Goal: Transaction & Acquisition: Purchase product/service

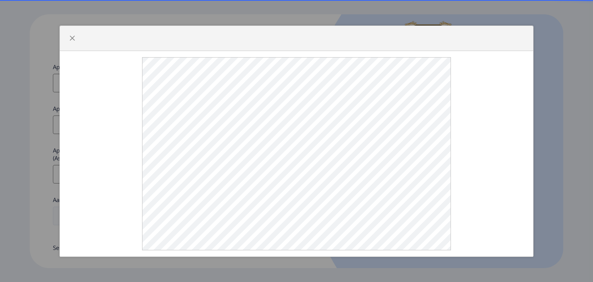
select select
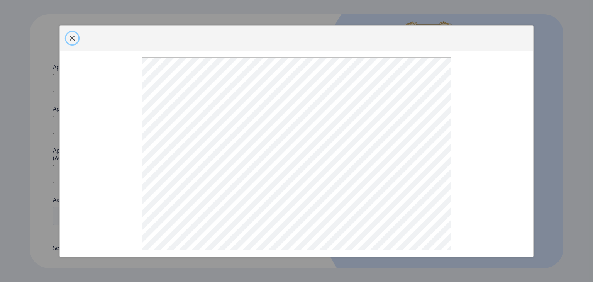
click at [71, 39] on span "button" at bounding box center [72, 38] width 6 height 6
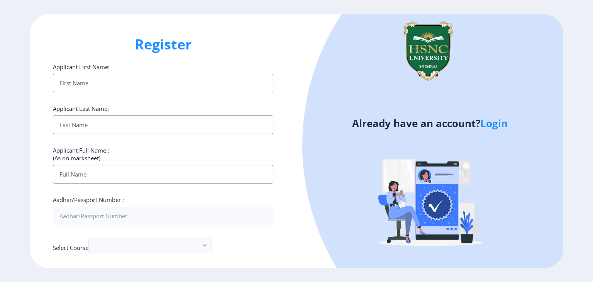
click at [173, 88] on input "Applicant First Name:" at bounding box center [163, 83] width 220 height 19
type input "[PERSON_NAME]"
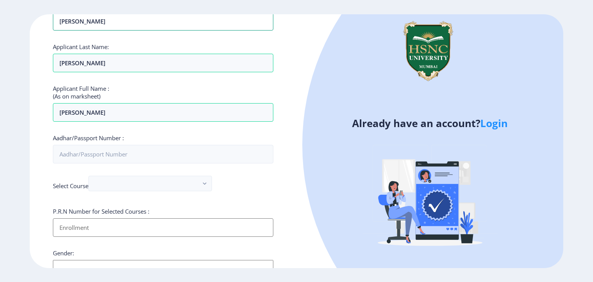
scroll to position [63, 0]
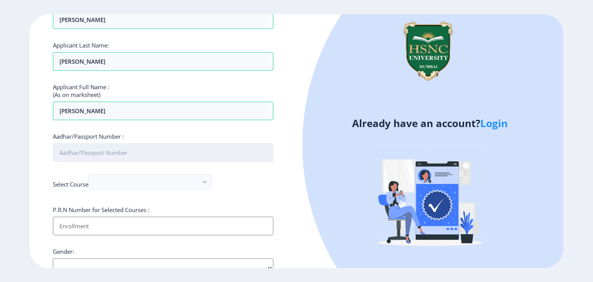
click at [122, 151] on input "Aadhar/Passport Number :" at bounding box center [163, 152] width 220 height 19
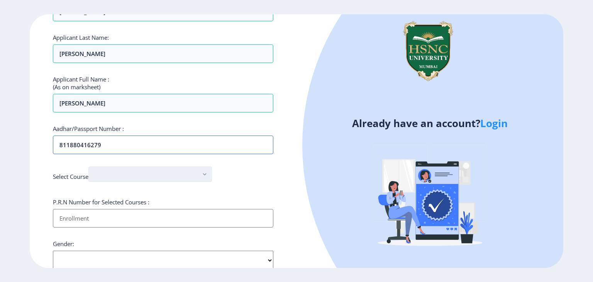
scroll to position [77, 0]
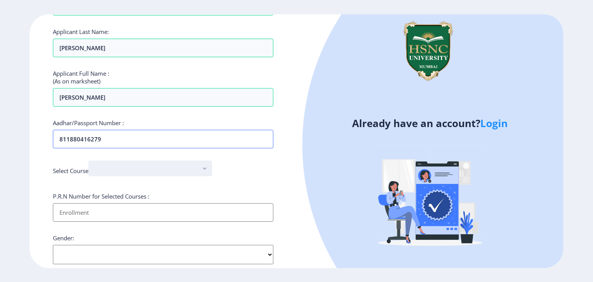
type input "811880416279"
click at [187, 170] on button "button" at bounding box center [150, 168] width 124 height 15
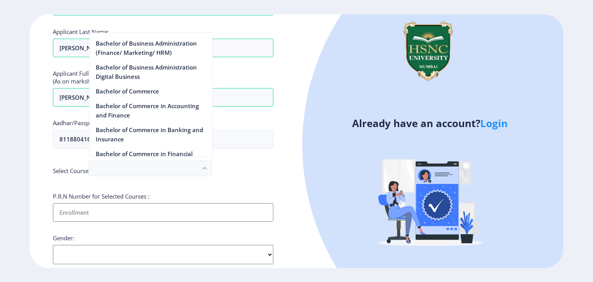
scroll to position [270, 0]
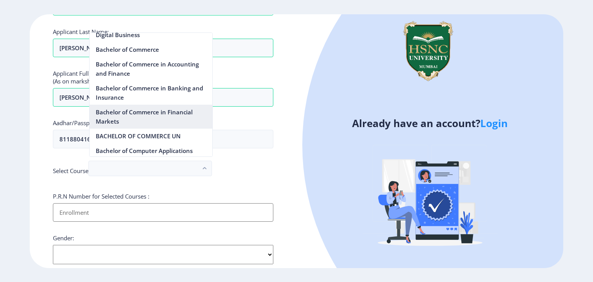
click at [132, 119] on nb-option "Bachelor of Commerce in Financial Markets" at bounding box center [151, 117] width 123 height 24
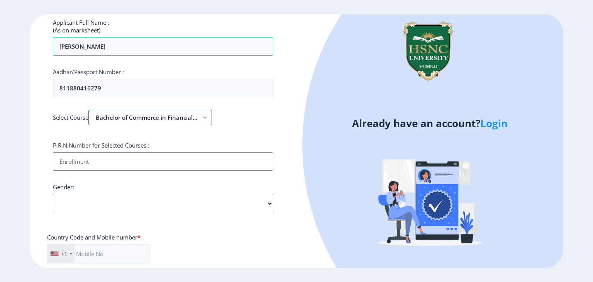
scroll to position [129, 0]
click at [103, 161] on input "Applicant First Name:" at bounding box center [163, 160] width 220 height 19
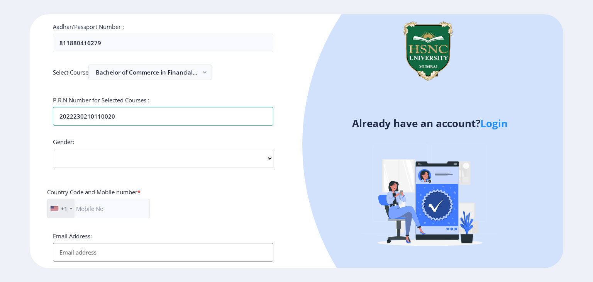
scroll to position [175, 0]
type input "2022230210110020"
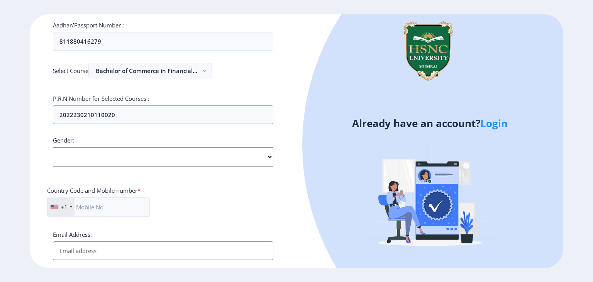
click at [80, 158] on select "Select Gender Male Female Other" at bounding box center [163, 156] width 220 height 19
select select "Female"
click at [53, 147] on select "Select Gender Male Female Other" at bounding box center [163, 156] width 220 height 19
click at [102, 206] on input "text" at bounding box center [98, 206] width 103 height 19
type input "9929595083"
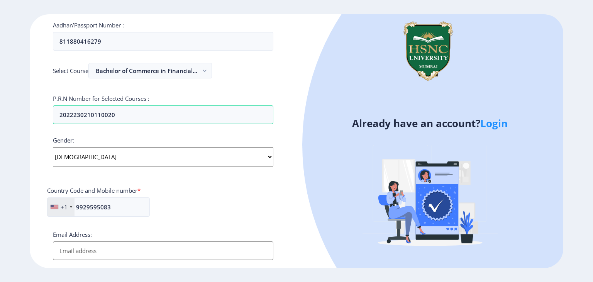
type input "guptadhrity@gmail.com"
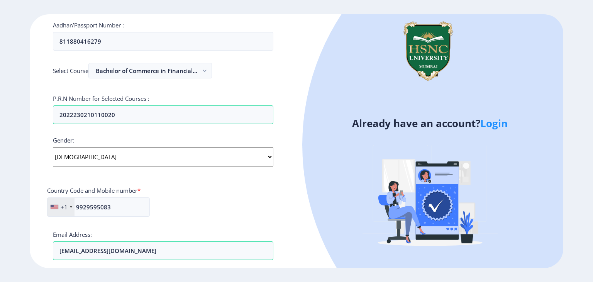
click at [67, 204] on div "+1" at bounding box center [60, 207] width 27 height 19
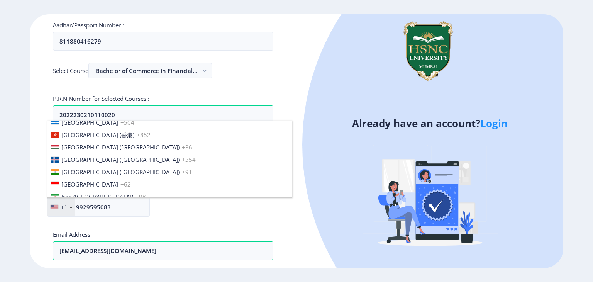
scroll to position [1812, 0]
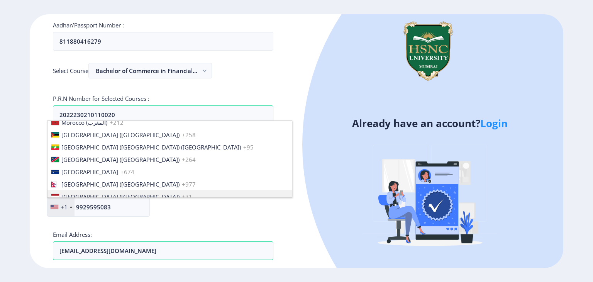
click at [113, 219] on div "+1 United States +1 United Kingdom +44 Afghanistan (‫افغانستان‬‎) +93 Albania (…" at bounding box center [98, 209] width 103 height 25
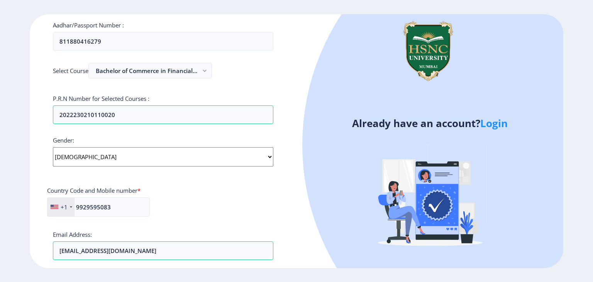
click at [66, 204] on div "+1" at bounding box center [64, 207] width 7 height 8
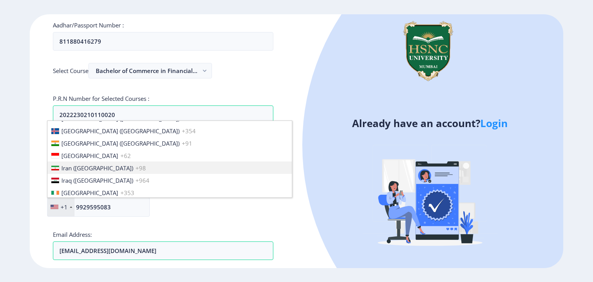
scroll to position [1211, 0]
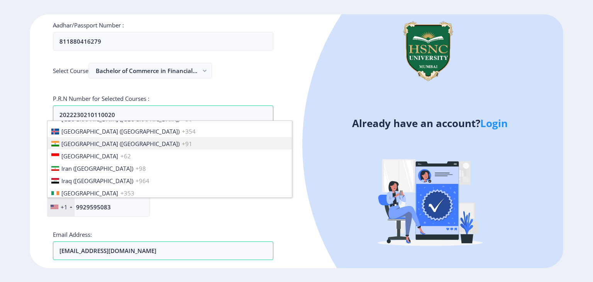
click at [102, 138] on li "India (भारत) +91" at bounding box center [169, 143] width 244 height 12
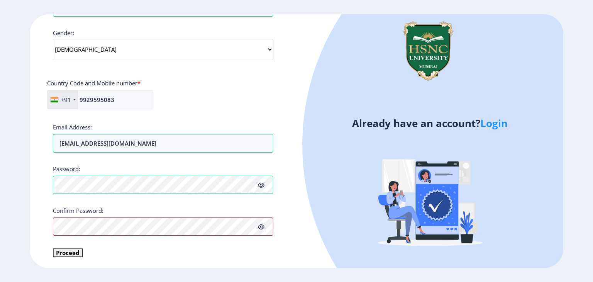
scroll to position [282, 0]
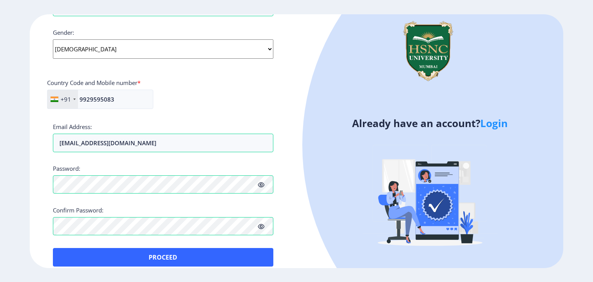
click at [263, 226] on icon at bounding box center [261, 227] width 7 height 6
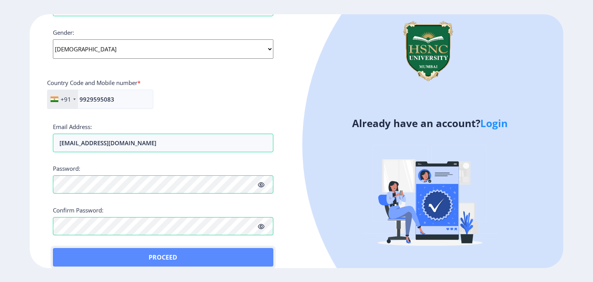
click at [236, 260] on button "Proceed" at bounding box center [163, 257] width 220 height 19
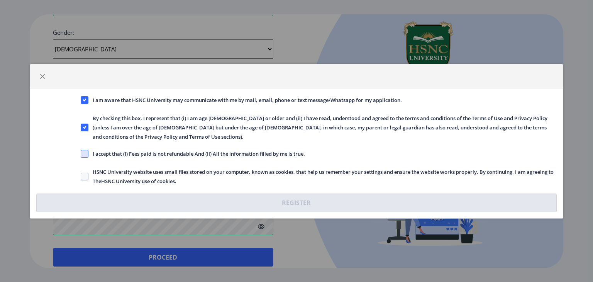
click at [83, 150] on span at bounding box center [85, 154] width 8 height 8
click at [81, 153] on input "I accept that (I) Fees paid is not refundable And (II) All the information fill…" at bounding box center [81, 153] width 0 height 0
checkbox input "true"
click at [340, 167] on span "HSNC University website uses small files stored on your computer, known as cook…" at bounding box center [322, 176] width 469 height 19
click at [81, 176] on input "HSNC University website uses small files stored on your computer, known as cook…" at bounding box center [81, 176] width 0 height 0
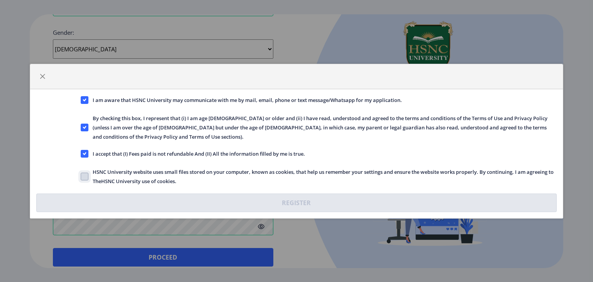
checkbox input "true"
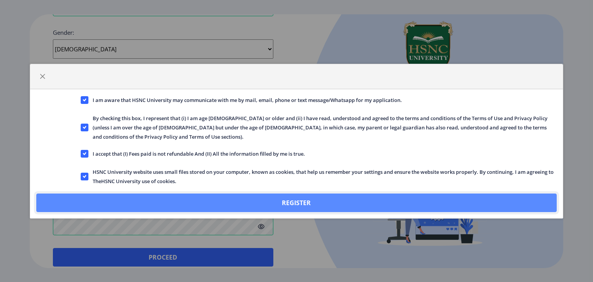
click at [320, 193] on button "Register" at bounding box center [296, 202] width 521 height 19
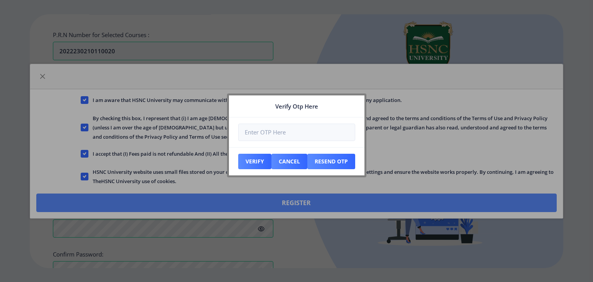
scroll to position [326, 0]
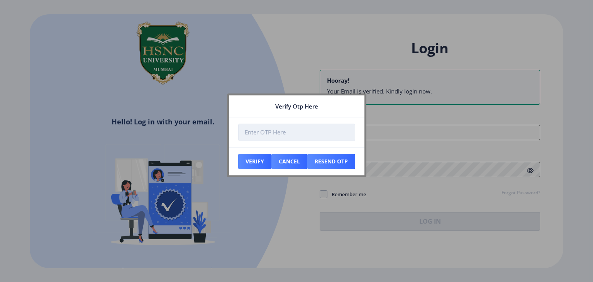
click at [325, 131] on input "number" at bounding box center [296, 132] width 117 height 17
click at [323, 190] on div at bounding box center [296, 141] width 593 height 282
type input "guptadhrity@gmail.com"
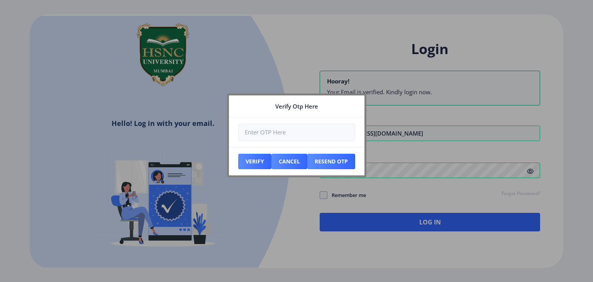
click at [366, 97] on div at bounding box center [296, 141] width 593 height 282
click at [360, 75] on div at bounding box center [296, 141] width 593 height 282
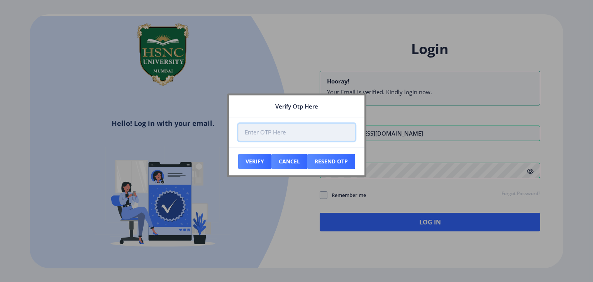
click at [320, 130] on input "number" at bounding box center [296, 132] width 117 height 17
type input "806471"
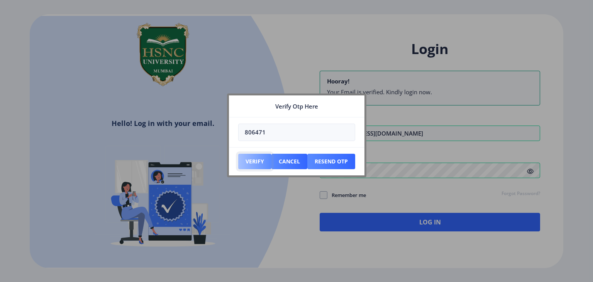
click at [258, 157] on button "Verify" at bounding box center [254, 161] width 33 height 15
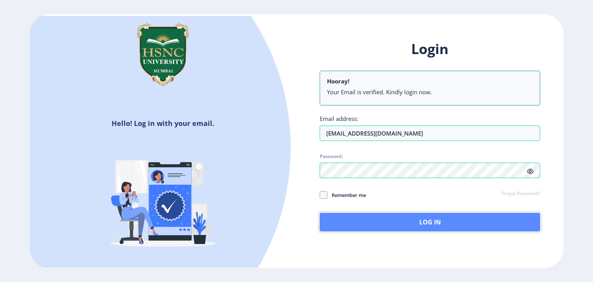
click at [462, 220] on button "Log In" at bounding box center [430, 222] width 220 height 19
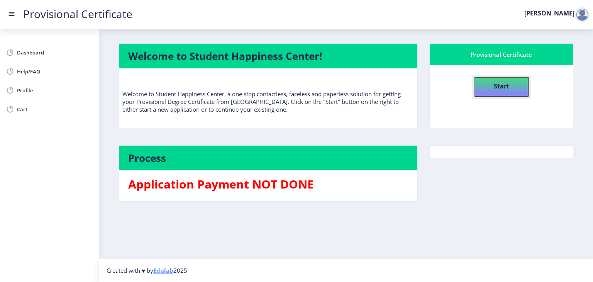
click at [505, 84] on b "Start" at bounding box center [501, 86] width 15 height 8
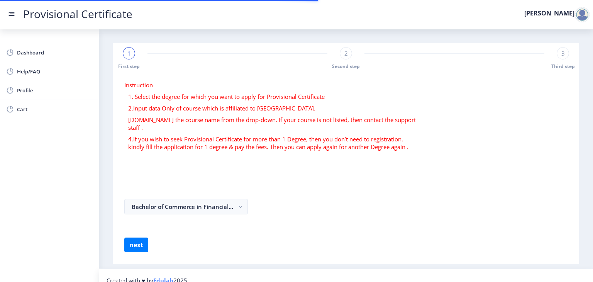
select select
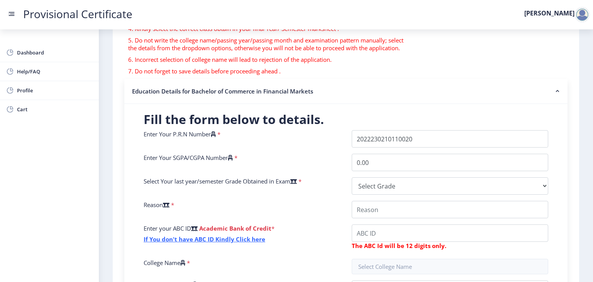
scroll to position [104, 0]
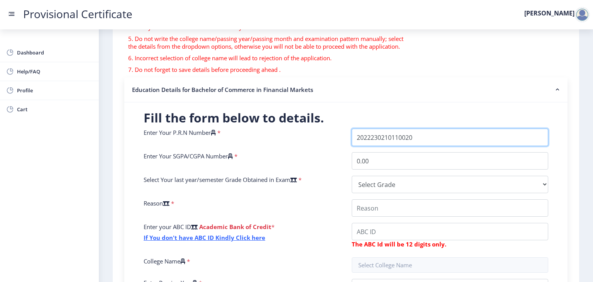
click at [415, 139] on input "Enter Your P.R.N Number" at bounding box center [450, 137] width 197 height 17
click at [437, 136] on input "Enter Your P.R.N Number" at bounding box center [450, 137] width 197 height 17
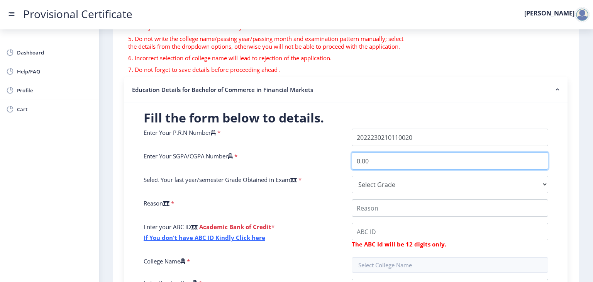
click at [403, 159] on input "0.00" at bounding box center [450, 160] width 197 height 17
click at [382, 166] on input "0.00" at bounding box center [450, 160] width 197 height 17
click at [380, 164] on input "0.00" at bounding box center [450, 160] width 197 height 17
type input "0"
type input "8.9"
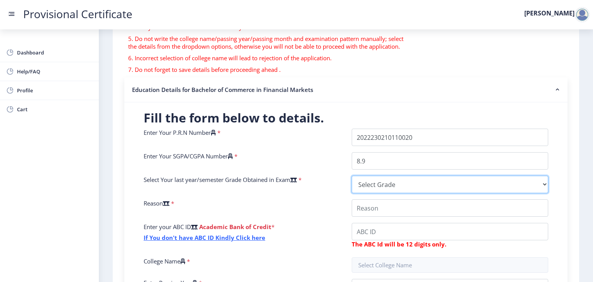
click at [354, 192] on select "Select Grade O A+ A B+ B C D F(Fail)" at bounding box center [450, 184] width 197 height 17
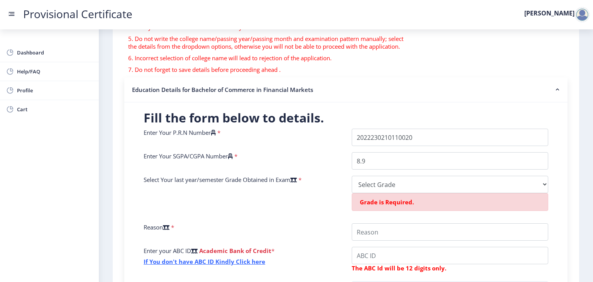
click at [333, 195] on div "Enter Your P.R.N Number * Enter Your SGPA/CGPA Number * 8.9 Select Your last ye…" at bounding box center [346, 239] width 416 height 221
click at [408, 172] on div "Enter Your P.R.N Number * Enter Your SGPA/CGPA Number * 8.9 Select Your last ye…" at bounding box center [346, 239] width 416 height 221
click at [403, 185] on select "Select Grade O A+ A B+ B C D F(Fail)" at bounding box center [450, 184] width 197 height 17
select select "A"
click at [352, 176] on select "Select Grade O A+ A B+ B C D F(Fail)" at bounding box center [450, 184] width 197 height 17
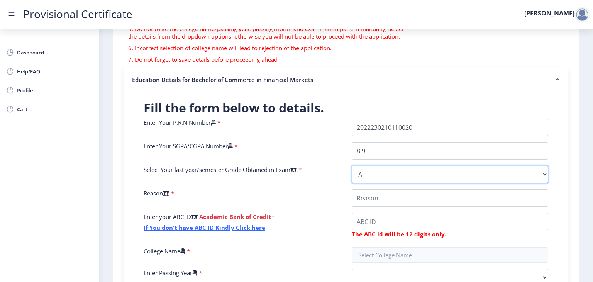
scroll to position [114, 0]
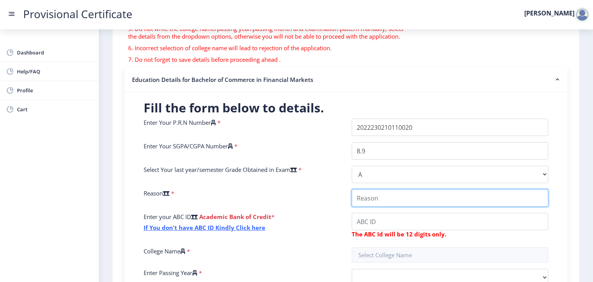
click at [392, 195] on input "College Name" at bounding box center [450, 197] width 197 height 17
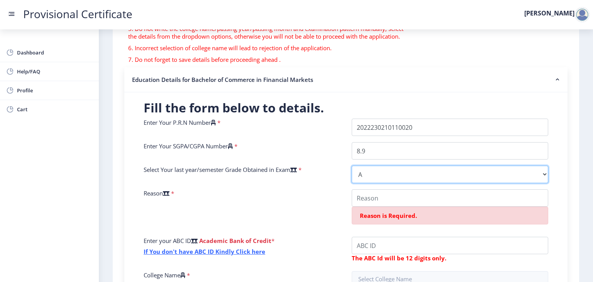
click at [383, 174] on select "Select Grade O A+ A B+ B C D F(Fail)" at bounding box center [450, 174] width 197 height 17
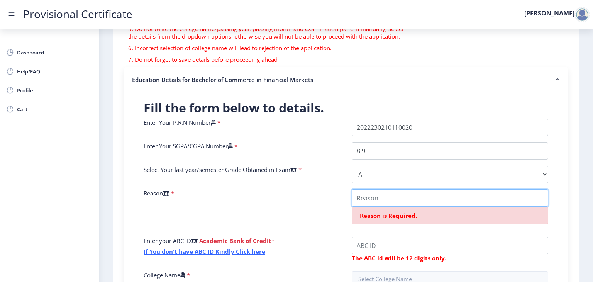
click at [357, 195] on input "College Name" at bounding box center [450, 197] width 197 height 17
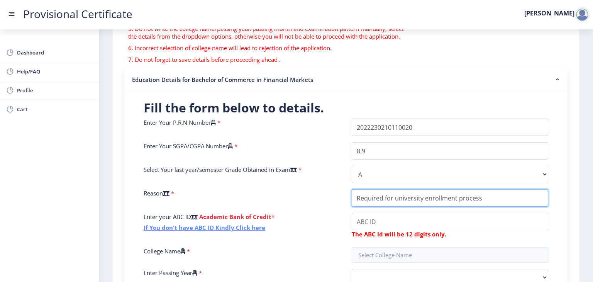
type input "Required for university enrollment process"
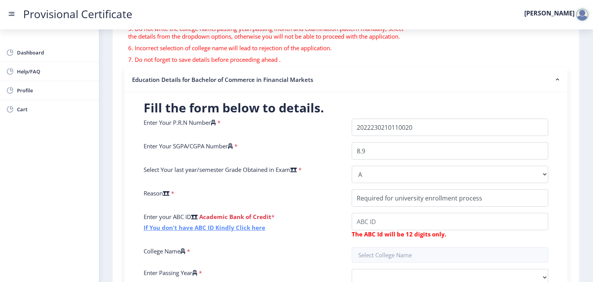
click at [250, 226] on link "If You don't have ABC ID Kindly Click here" at bounding box center [205, 228] width 122 height 8
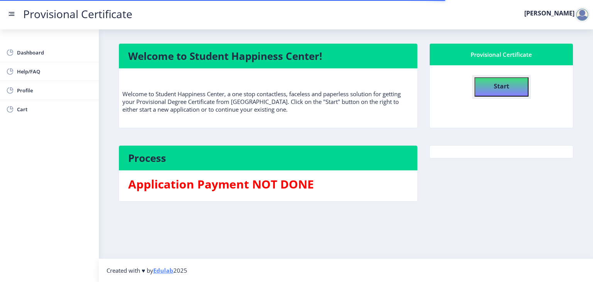
click at [501, 86] on b "Start" at bounding box center [501, 86] width 15 height 8
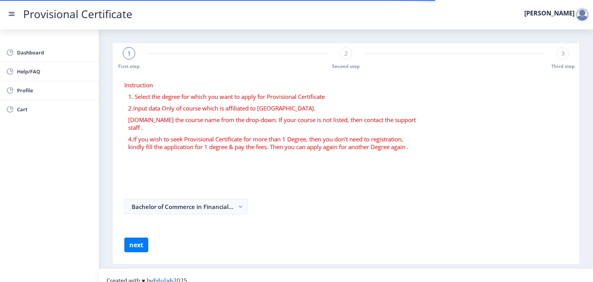
select select
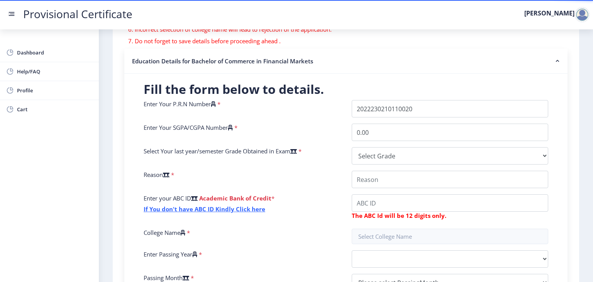
scroll to position [134, 0]
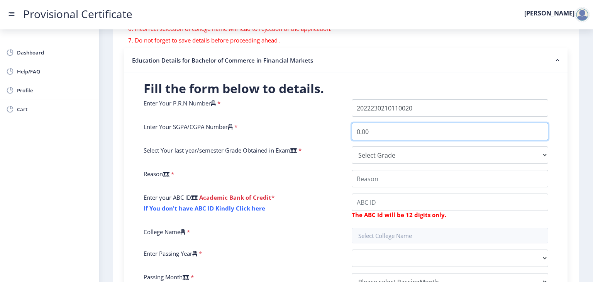
click at [403, 134] on input "0.00" at bounding box center [450, 131] width 197 height 17
type input "0"
type input "8.9"
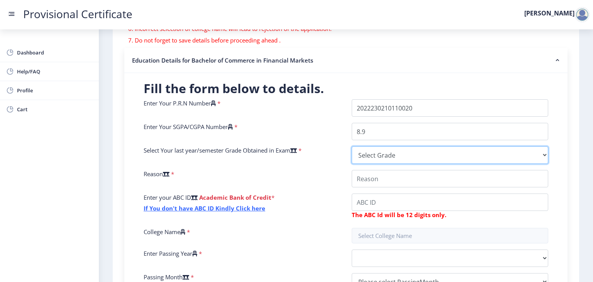
click at [379, 156] on select "Select Grade O A+ A B+ B C D F(Fail)" at bounding box center [450, 154] width 197 height 17
select select "A"
click at [352, 146] on select "Select Grade O A+ A B+ B C D F(Fail)" at bounding box center [450, 154] width 197 height 17
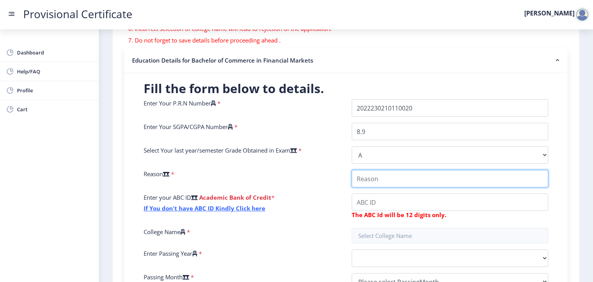
click at [371, 175] on input "College Name" at bounding box center [450, 178] width 197 height 17
type input "Required for university enrollment process"
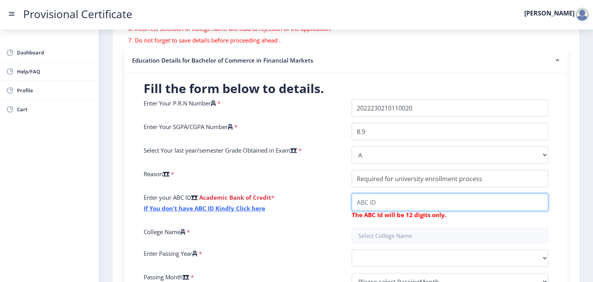
click at [388, 200] on input "College Name" at bounding box center [450, 201] width 197 height 17
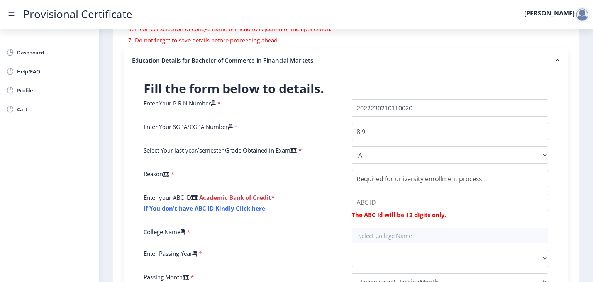
click at [347, 231] on div "Enter Your P.R.N Number * Enter Your SGPA/CGPA Number * 8.9 Select Your last ye…" at bounding box center [346, 197] width 416 height 197
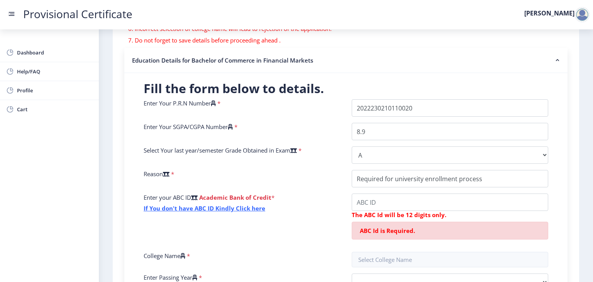
click at [331, 226] on div "Enter your ABC ID Academic Bank of Credit * If You don't have ABC ID Kindly Cli…" at bounding box center [242, 219] width 208 height 52
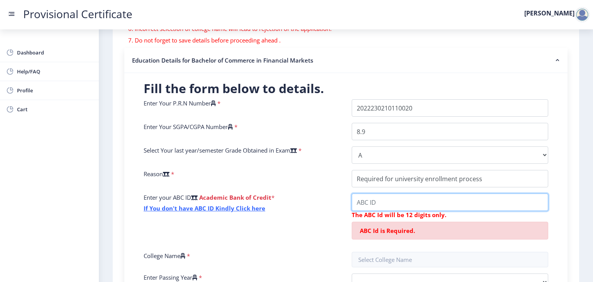
click at [388, 200] on input "College Name" at bounding box center [450, 201] width 197 height 17
paste input "713361943283"
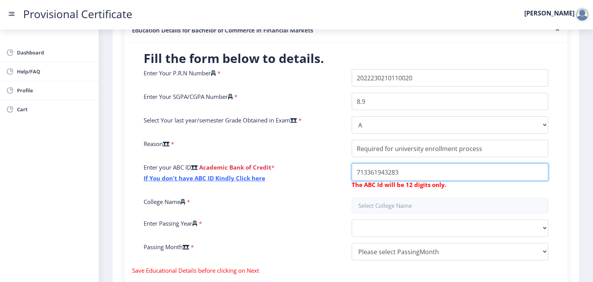
scroll to position [175, 0]
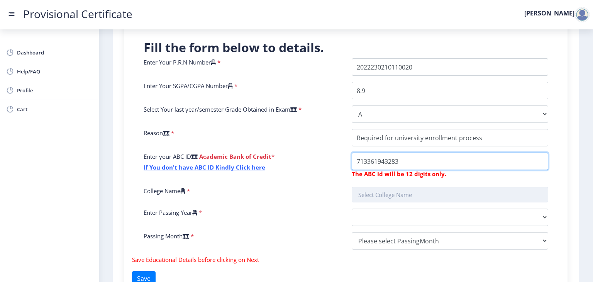
type input "713361943283"
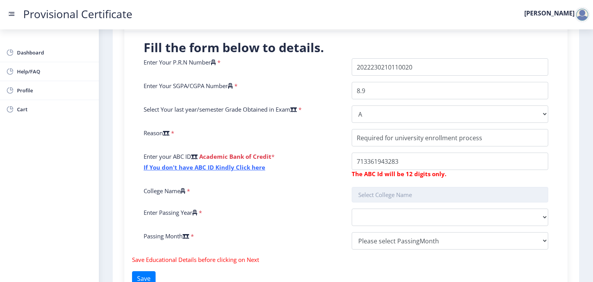
click at [395, 190] on input "text" at bounding box center [450, 194] width 197 height 15
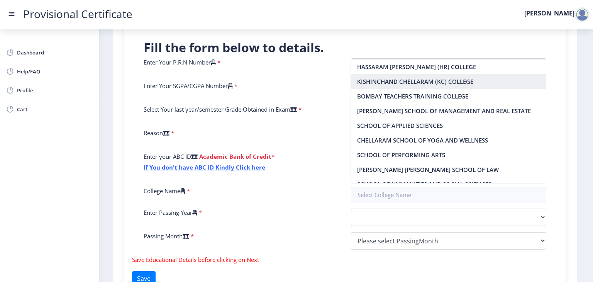
click at [409, 82] on nb-option "KISHINCHAND CHELLARAM (KC) COLLEGE" at bounding box center [448, 81] width 195 height 15
type input "KISHINCHAND CHELLARAM (KC) COLLEGE"
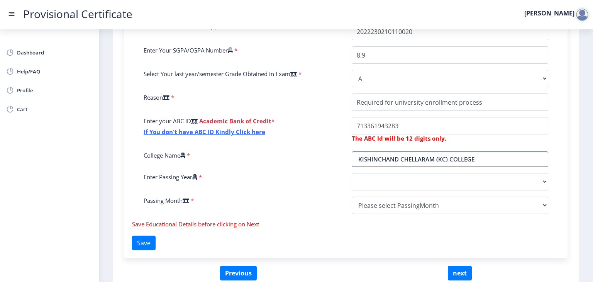
scroll to position [210, 0]
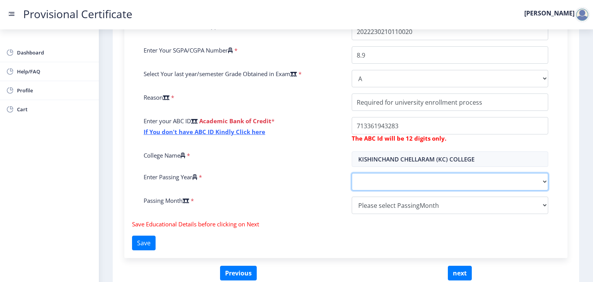
click at [386, 181] on select "2025 2024 2023 2022 2021 2020 2019 2018 2017 2016 2015 2014 2013 2012 2011 2010…" at bounding box center [450, 181] width 197 height 17
select select "2025"
click at [352, 173] on select "2025 2024 2023 2022 2021 2020 2019 2018 2017 2016 2015 2014 2013 2012 2011 2010…" at bounding box center [450, 181] width 197 height 17
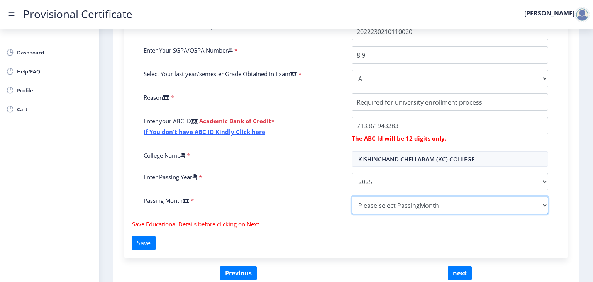
click at [375, 201] on select "Please select PassingMonth (01) January (02) February (03) March (04) April (05…" at bounding box center [450, 205] width 197 height 17
select select "April"
click at [352, 197] on select "Please select PassingMonth (01) January (02) February (03) March (04) April (05…" at bounding box center [450, 205] width 197 height 17
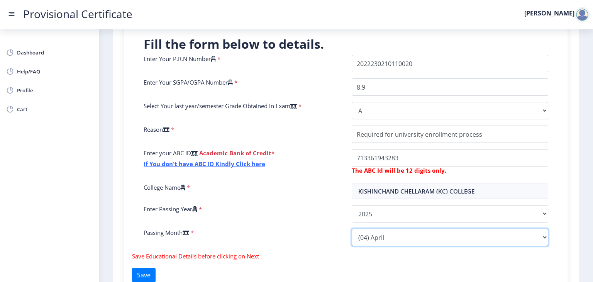
scroll to position [247, 0]
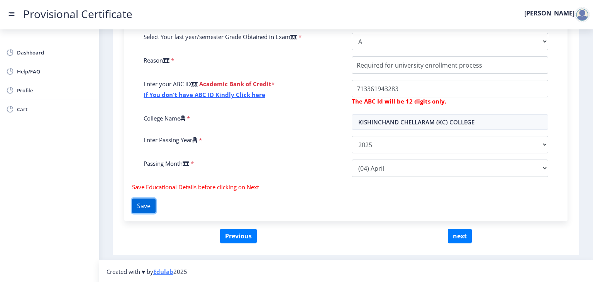
click at [154, 210] on button "Save" at bounding box center [144, 205] width 24 height 15
click at [464, 232] on button "next" at bounding box center [460, 236] width 24 height 15
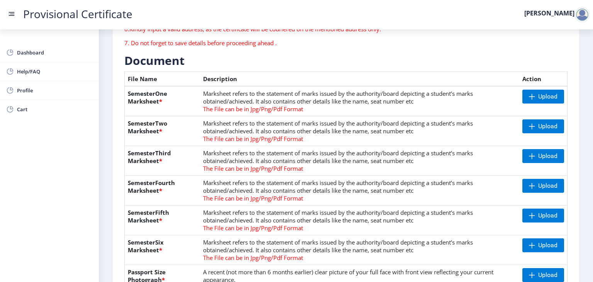
scroll to position [105, 0]
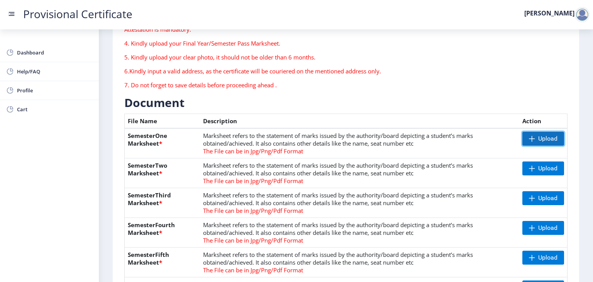
click at [536, 136] on span "Upload" at bounding box center [543, 139] width 42 height 14
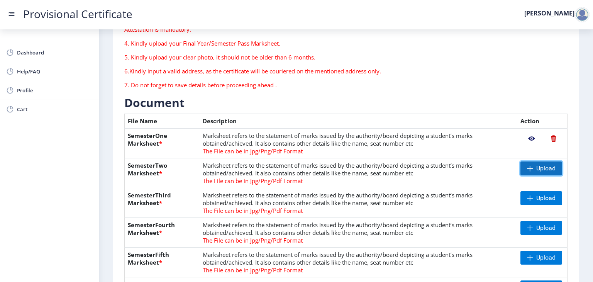
click at [548, 166] on span "Upload" at bounding box center [545, 168] width 19 height 8
click at [535, 201] on span "Upload" at bounding box center [542, 198] width 42 height 14
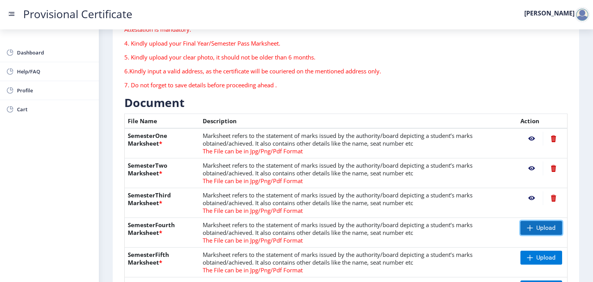
click at [528, 229] on span at bounding box center [530, 228] width 6 height 6
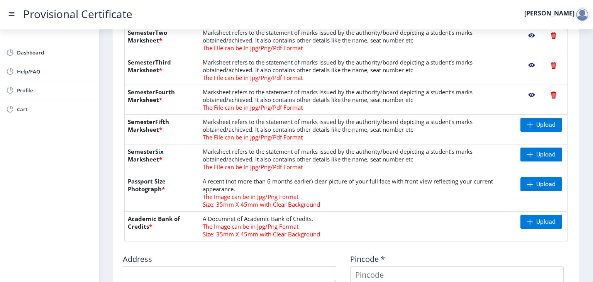
scroll to position [238, 0]
click at [545, 127] on span "Upload" at bounding box center [545, 124] width 19 height 8
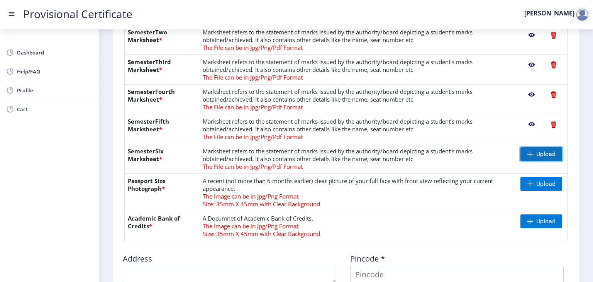
click at [544, 156] on span "Upload" at bounding box center [545, 154] width 19 height 8
click at [528, 178] on span "Upload" at bounding box center [542, 184] width 42 height 14
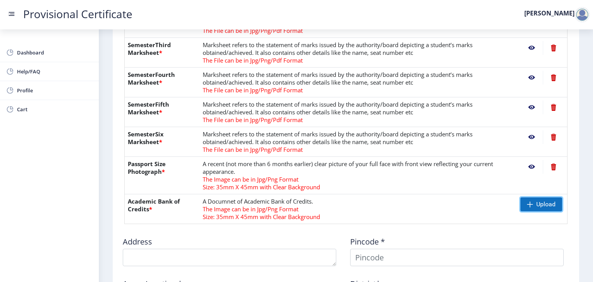
click at [538, 202] on span "Upload" at bounding box center [545, 204] width 19 height 8
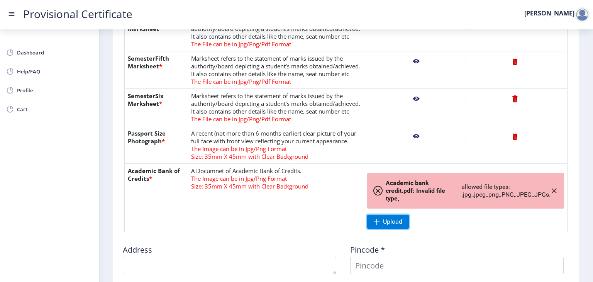
scroll to position [338, 0]
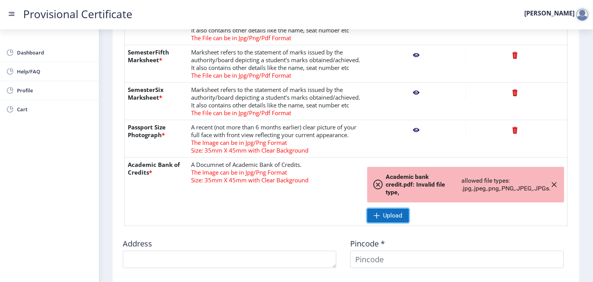
click at [390, 219] on span "Upload" at bounding box center [392, 216] width 19 height 8
click at [392, 219] on span "Upload" at bounding box center [392, 216] width 19 height 8
click at [399, 219] on span "Upload" at bounding box center [392, 216] width 19 height 8
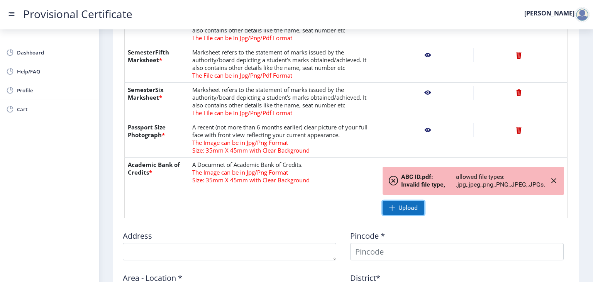
click at [414, 201] on span "Upload" at bounding box center [404, 208] width 42 height 14
click at [547, 180] on span "allowed file types: .jpg,.jpeg,.png,.PNG,.JPEG,.JPGs." at bounding box center [502, 180] width 93 height 15
click at [551, 180] on icon "button" at bounding box center [554, 181] width 6 height 6
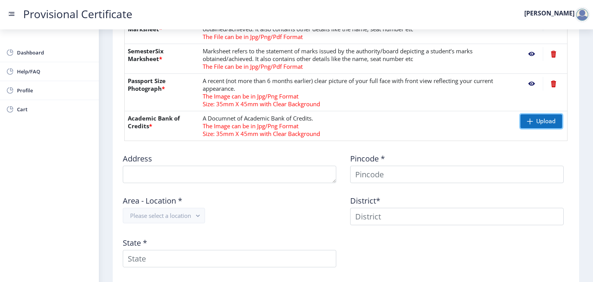
click at [536, 123] on span "Upload" at bounding box center [545, 121] width 19 height 8
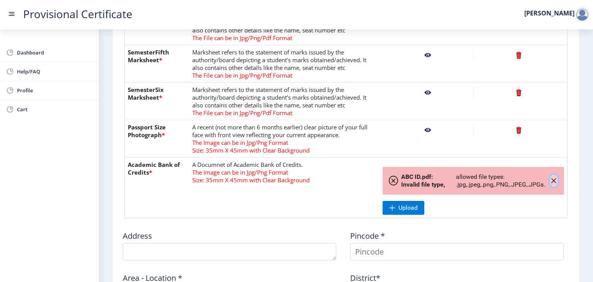
click at [551, 181] on icon "button" at bounding box center [554, 181] width 6 height 6
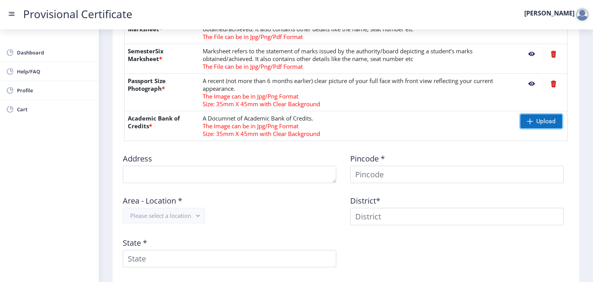
click at [543, 124] on span "Upload" at bounding box center [542, 121] width 42 height 14
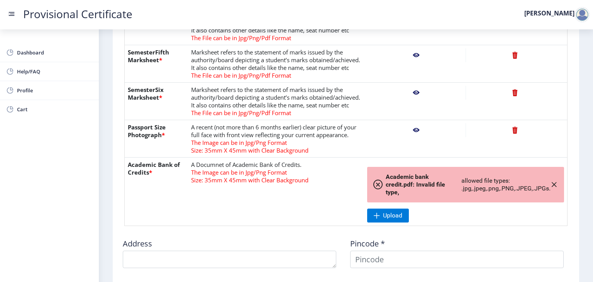
click at [516, 192] on span "allowed file types: .jpg,.jpeg,.png,.PNG,.JPEG,.JPGs." at bounding box center [505, 184] width 89 height 15
click at [558, 202] on div "Academic bank credit.pdf: Invalid file type, allowed file types: .jpg,.jpeg,.pn…" at bounding box center [465, 185] width 197 height 36
click at [555, 188] on icon "button" at bounding box center [554, 184] width 6 height 6
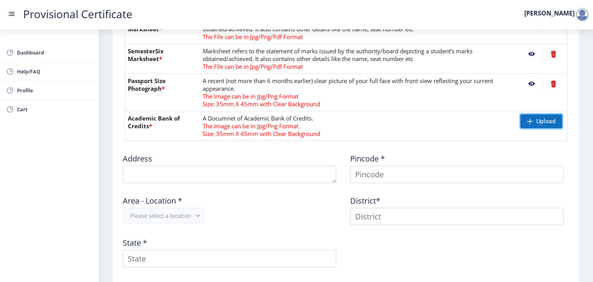
click at [524, 121] on span "Upload" at bounding box center [542, 121] width 42 height 14
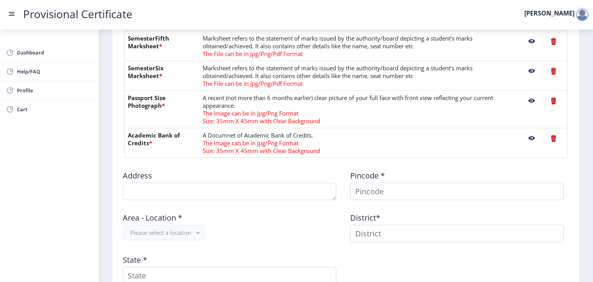
scroll to position [360, 0]
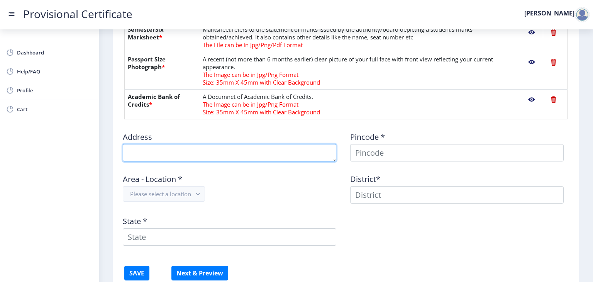
click at [245, 153] on textarea at bounding box center [230, 152] width 214 height 17
type textarea "A-1 Koolwal Bhawan Janta Colony Jaipur"
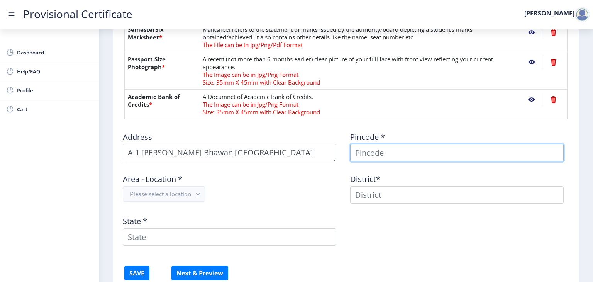
type input "[PERSON_NAME]"
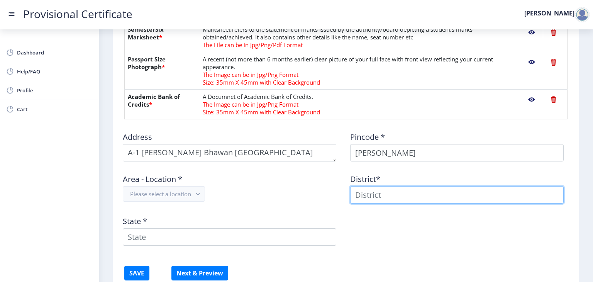
type input "[PERSON_NAME]"
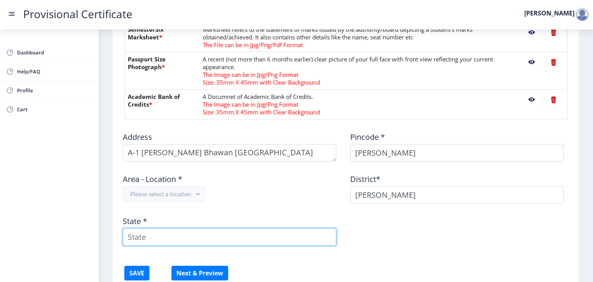
type input "Rajasthan"
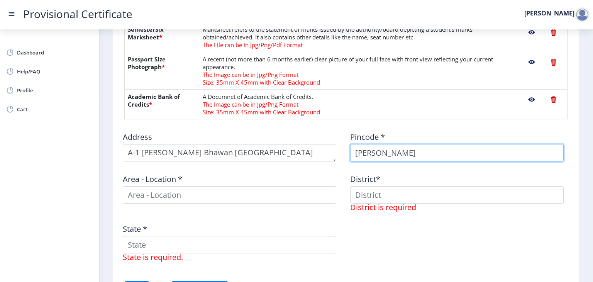
click at [383, 152] on input "[PERSON_NAME]" at bounding box center [457, 152] width 214 height 17
type input "D"
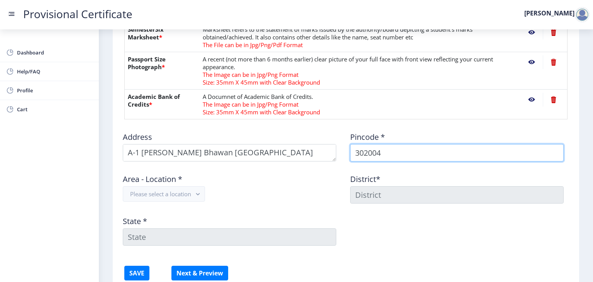
type input "302004"
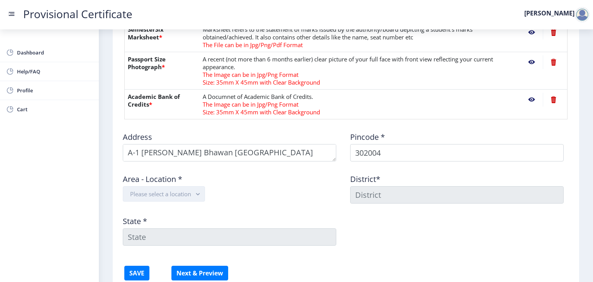
click at [170, 188] on button "Please select a location" at bounding box center [164, 193] width 82 height 15
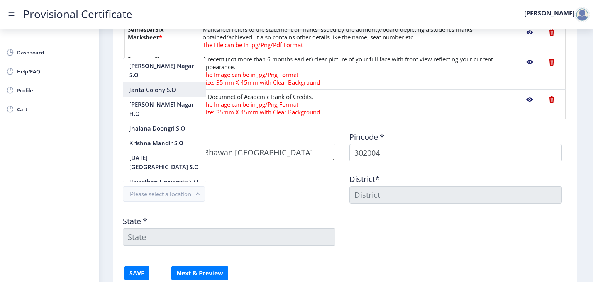
click at [180, 91] on nb-option "Janta Colony S.O" at bounding box center [164, 89] width 83 height 15
type input "JAIPUR"
type input "Rajasthan"
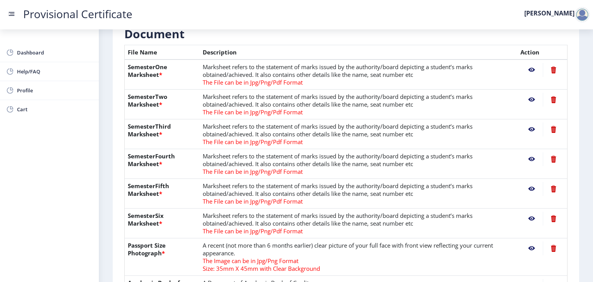
scroll to position [164, 0]
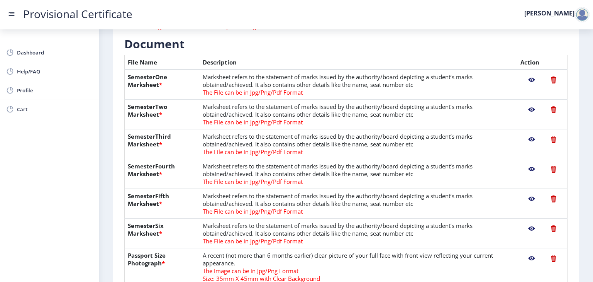
click at [531, 78] on nb-action at bounding box center [532, 80] width 22 height 14
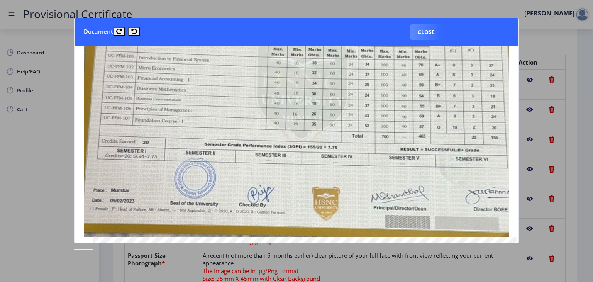
scroll to position [0, 0]
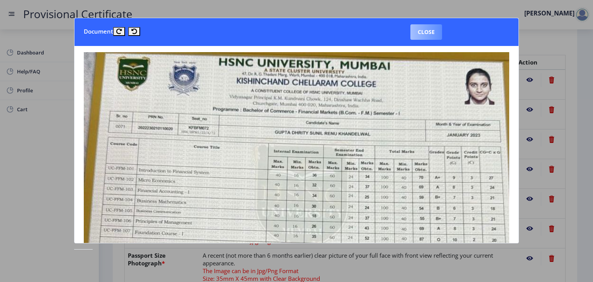
click at [412, 29] on button "Close" at bounding box center [426, 31] width 32 height 15
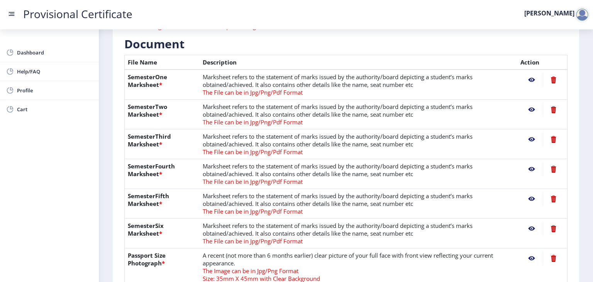
click at [528, 105] on nb-action at bounding box center [532, 110] width 22 height 14
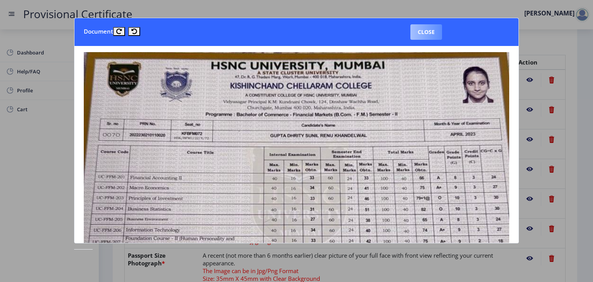
click at [424, 31] on button "Close" at bounding box center [426, 31] width 32 height 15
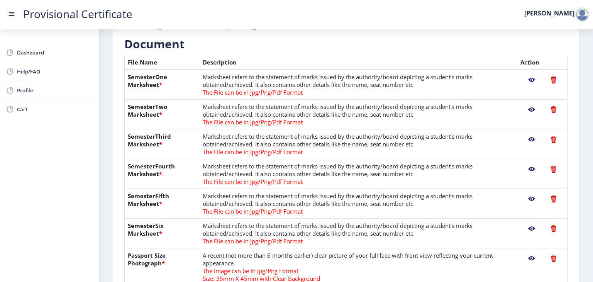
click at [529, 138] on nb-action at bounding box center [532, 139] width 22 height 14
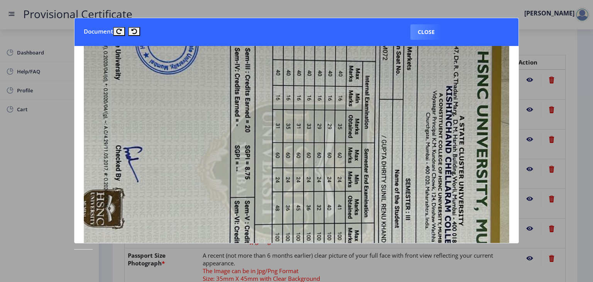
scroll to position [397, 0]
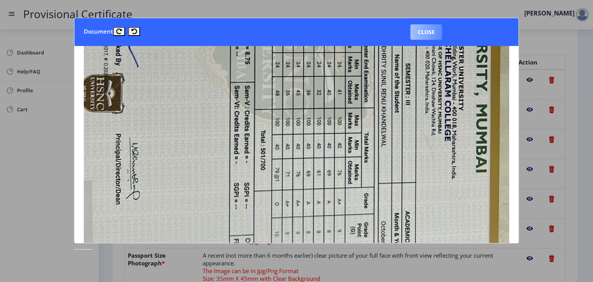
click at [427, 29] on button "Close" at bounding box center [426, 31] width 32 height 15
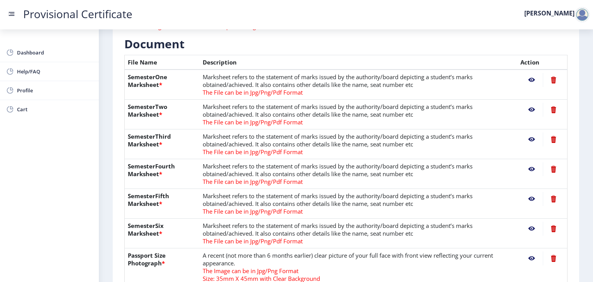
click at [528, 168] on nb-action at bounding box center [532, 169] width 22 height 14
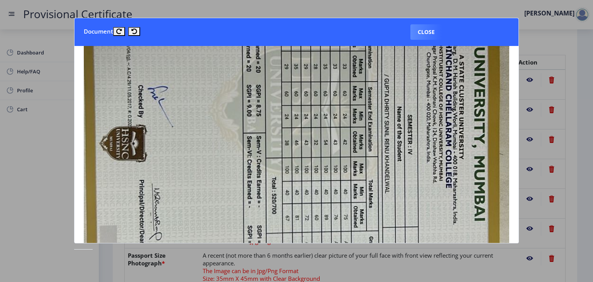
scroll to position [344, 0]
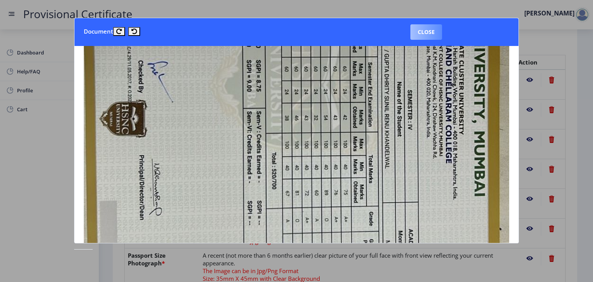
click at [426, 33] on button "Close" at bounding box center [426, 31] width 32 height 15
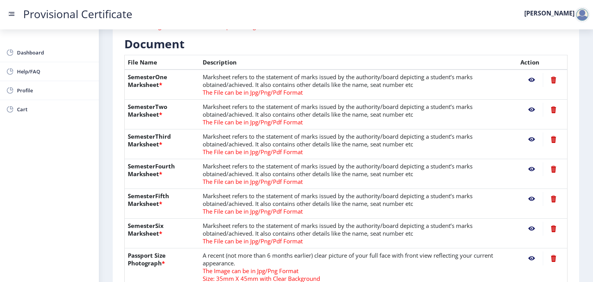
click at [527, 197] on nb-action at bounding box center [532, 199] width 22 height 14
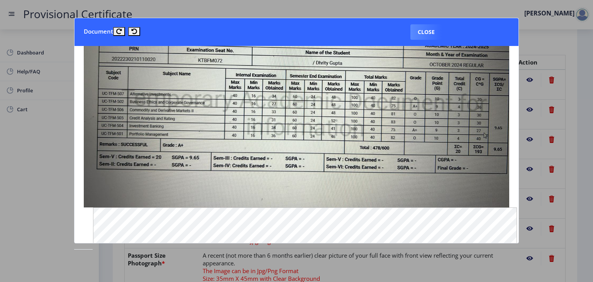
scroll to position [77, 0]
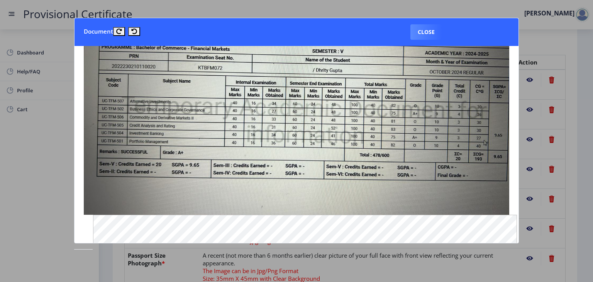
click at [536, 166] on div at bounding box center [296, 141] width 593 height 282
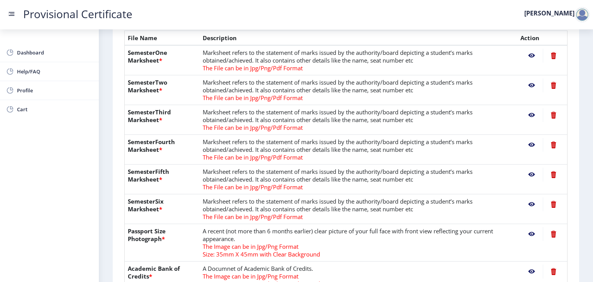
scroll to position [188, 0]
click at [530, 202] on nb-action at bounding box center [532, 204] width 22 height 14
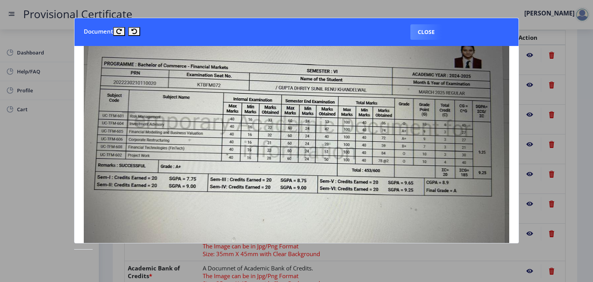
scroll to position [75, 0]
click at [465, 258] on nb-dialog-container "Document Close" at bounding box center [296, 141] width 445 height 246
click at [427, 27] on button "Close" at bounding box center [426, 31] width 32 height 15
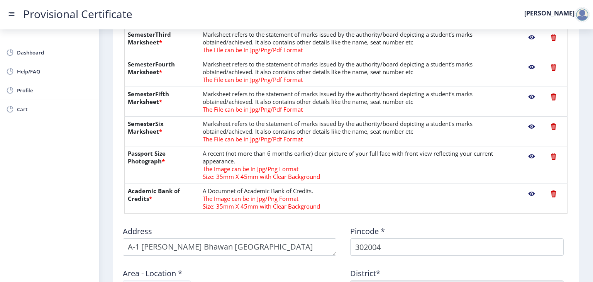
scroll to position [267, 0]
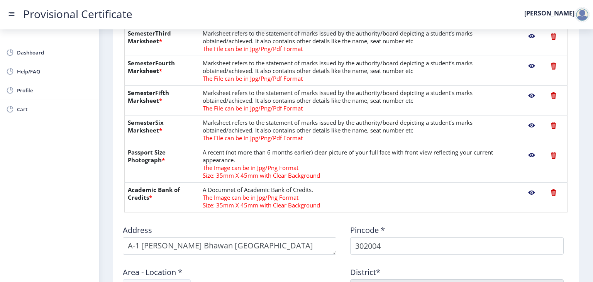
click at [534, 156] on nb-action at bounding box center [532, 155] width 22 height 14
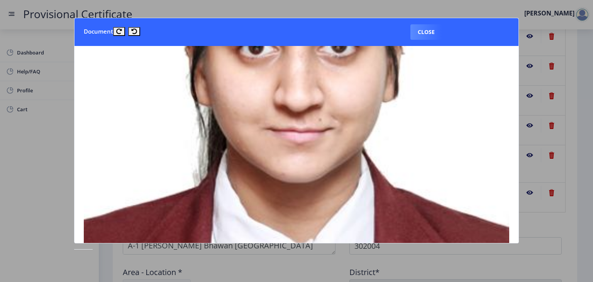
scroll to position [193, 0]
drag, startPoint x: 427, startPoint y: 139, endPoint x: 423, endPoint y: 34, distance: 105.1
click at [423, 34] on button "Close" at bounding box center [426, 31] width 32 height 15
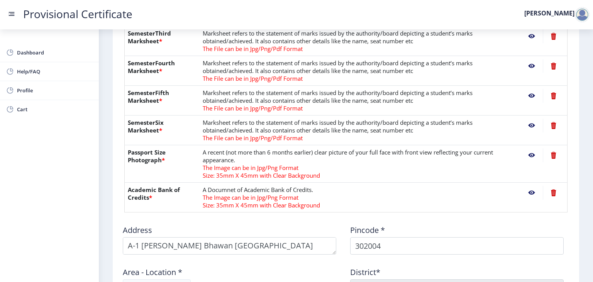
click at [530, 193] on nb-action at bounding box center [532, 193] width 22 height 14
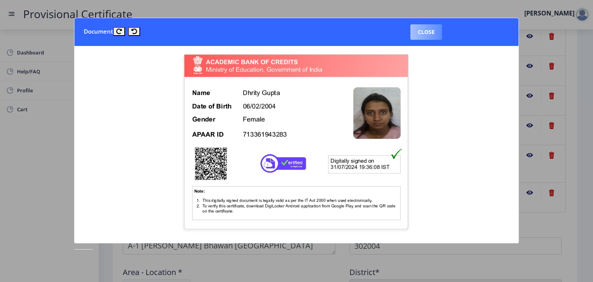
click at [434, 32] on button "Close" at bounding box center [426, 31] width 32 height 15
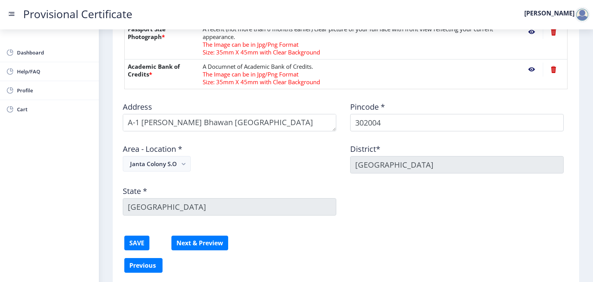
scroll to position [419, 0]
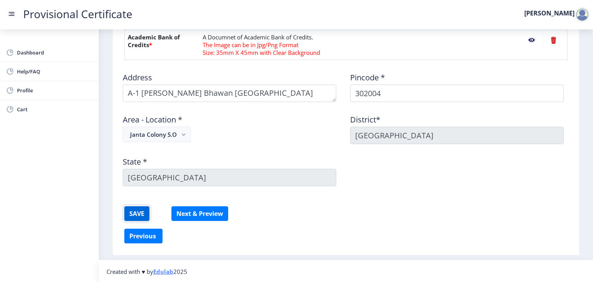
click at [142, 214] on button "SAVE" at bounding box center [136, 213] width 25 height 15
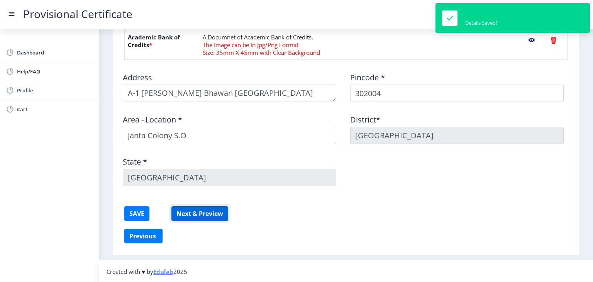
click at [202, 212] on button "Next & Preview" at bounding box center [199, 213] width 57 height 15
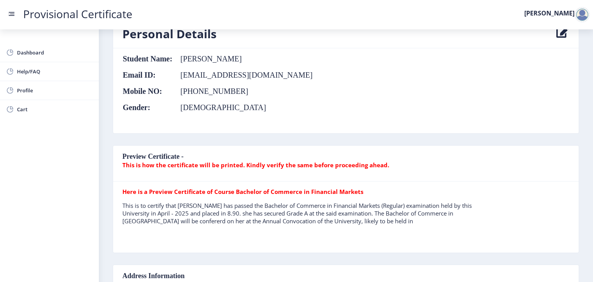
scroll to position [75, 0]
click at [220, 164] on b "This is how the certificate will be printed. Kindly verify the same before proc…" at bounding box center [255, 165] width 267 height 8
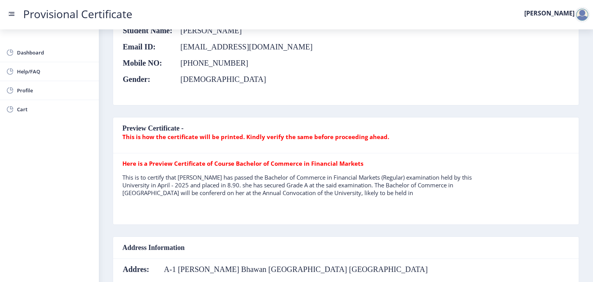
scroll to position [104, 0]
click at [411, 193] on p "This is to certify that MS. DHRITY GUPTA has passed the Bachelor of Commerce in…" at bounding box center [301, 184] width 358 height 23
click at [363, 186] on p "This is to certify that MS. DHRITY GUPTA has passed the Bachelor of Commerce in…" at bounding box center [301, 184] width 358 height 23
click at [330, 171] on tr "Here is a Preview Certificate of Course Bachelor of Commerce in Financial Marke…" at bounding box center [301, 180] width 358 height 43
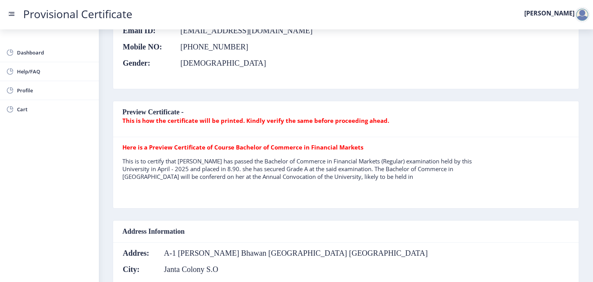
click at [385, 187] on table "Here is a Preview Certificate of Course Bachelor of Commerce in Financial Marke…" at bounding box center [301, 172] width 358 height 59
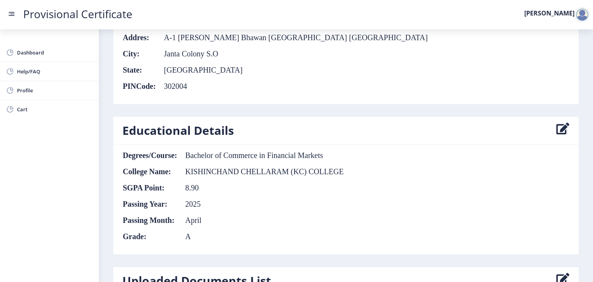
scroll to position [336, 0]
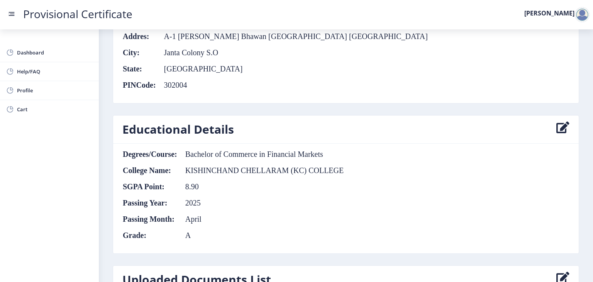
click at [560, 130] on icon at bounding box center [562, 129] width 13 height 15
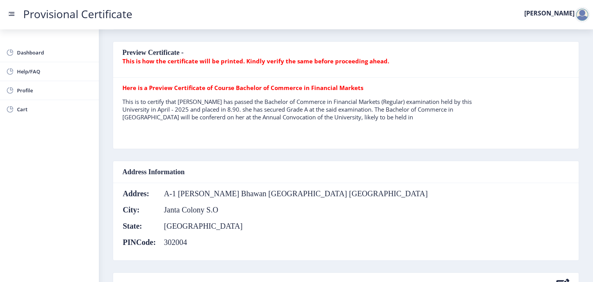
select select "A"
select select "April"
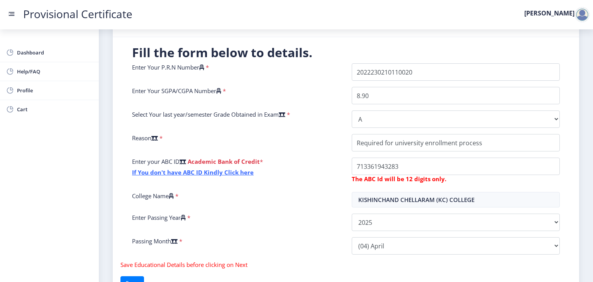
scroll to position [130, 0]
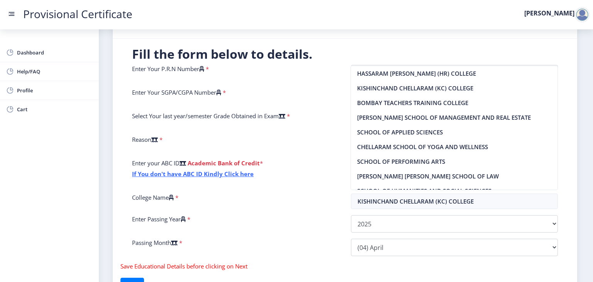
click at [290, 152] on div "Reason *" at bounding box center [235, 144] width 219 height 17
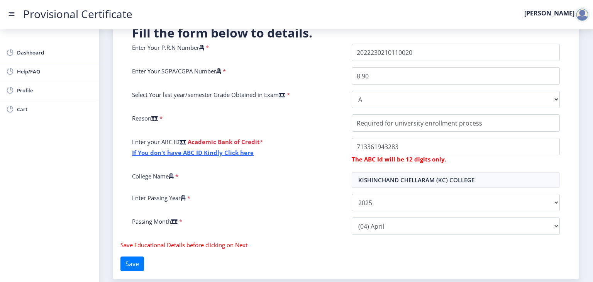
scroll to position [184, 0]
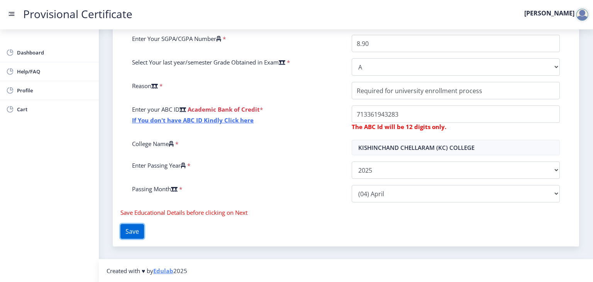
click at [144, 226] on button "Save" at bounding box center [132, 231] width 24 height 15
click at [132, 235] on button "Save" at bounding box center [132, 231] width 24 height 15
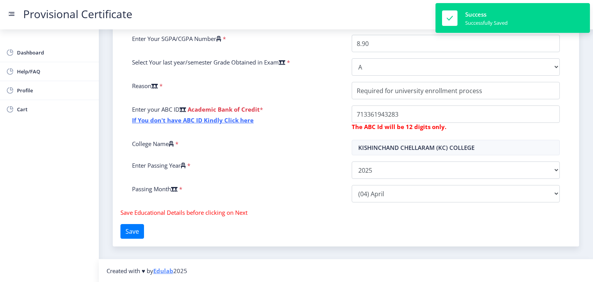
click at [317, 93] on div "Reason *" at bounding box center [236, 90] width 220 height 17
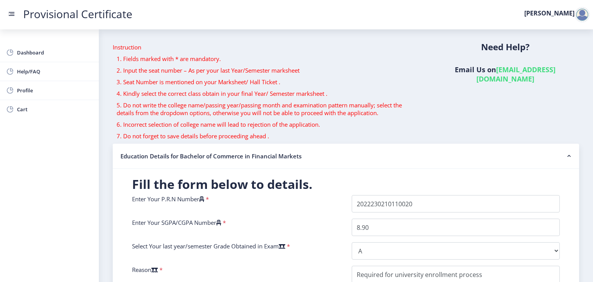
drag, startPoint x: 278, startPoint y: 63, endPoint x: 354, endPoint y: 92, distance: 82.1
click at [310, 61] on div "Instruction 1. Fields marked with * are mandatory. 2. Input the seat number – A…" at bounding box center [266, 93] width 319 height 100
click at [364, 102] on p "5. Do not write the college name/passing year/passing month and examination pat…" at bounding box center [266, 108] width 299 height 15
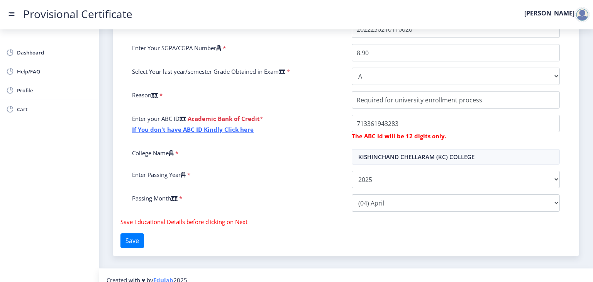
scroll to position [184, 0]
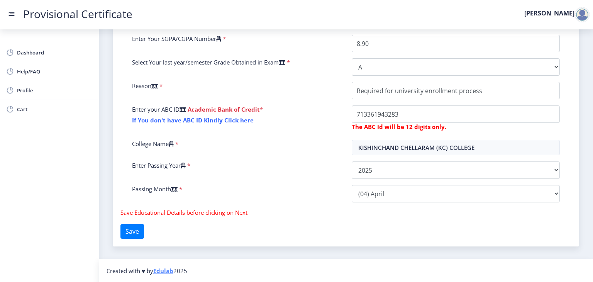
click at [225, 204] on div "Enter Your P.R.N Number * Enter Your SGPA/CGPA Number * 8.90 Select Your last y…" at bounding box center [345, 109] width 439 height 197
click at [193, 227] on div "Fill the form below to details. Enter Your P.R.N Number * Enter Your SGPA/CGPA …" at bounding box center [346, 115] width 466 height 261
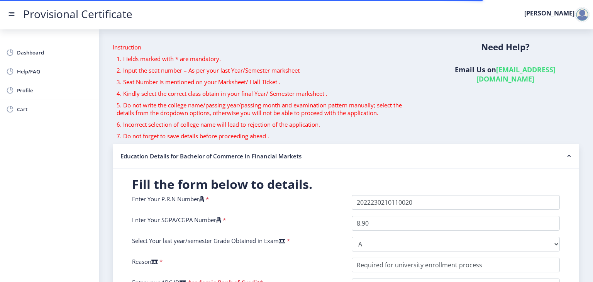
select select "A"
select select "April"
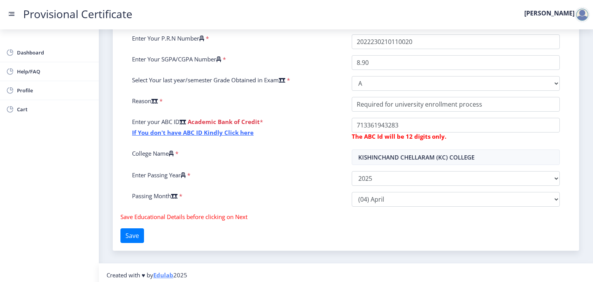
click at [146, 227] on div "Fill the form below to details. Enter Your P.R.N Number * Enter Your SGPA/CGPA …" at bounding box center [346, 129] width 466 height 242
click at [142, 233] on button "Save" at bounding box center [132, 235] width 24 height 15
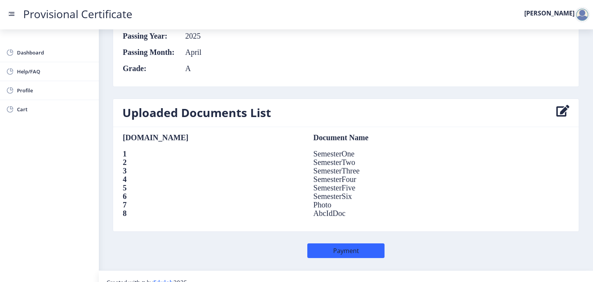
scroll to position [504, 0]
click at [352, 248] on button "Payment" at bounding box center [345, 250] width 77 height 15
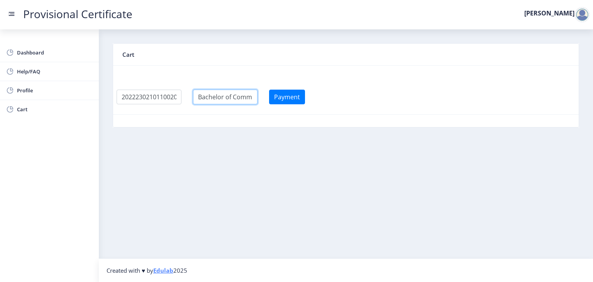
click at [233, 98] on input "textarea" at bounding box center [225, 97] width 65 height 15
click at [302, 95] on button "Payment" at bounding box center [287, 97] width 36 height 15
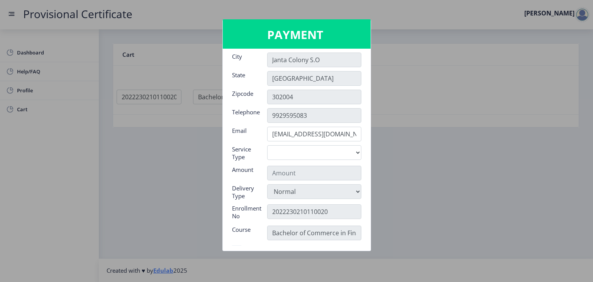
scroll to position [50, 0]
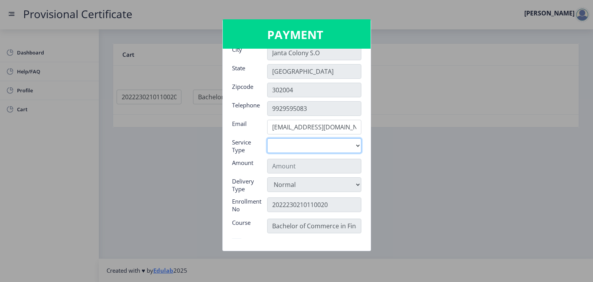
click at [302, 143] on select "Digital" at bounding box center [314, 145] width 94 height 15
select select "old"
click at [267, 138] on select "Digital" at bounding box center [314, 145] width 94 height 15
type input "795"
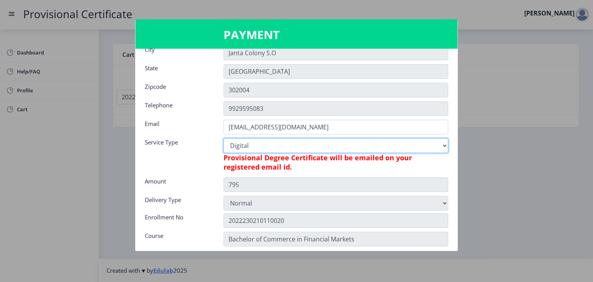
click at [333, 148] on select "Digital" at bounding box center [336, 145] width 225 height 15
click at [224, 138] on select "Digital" at bounding box center [336, 145] width 225 height 15
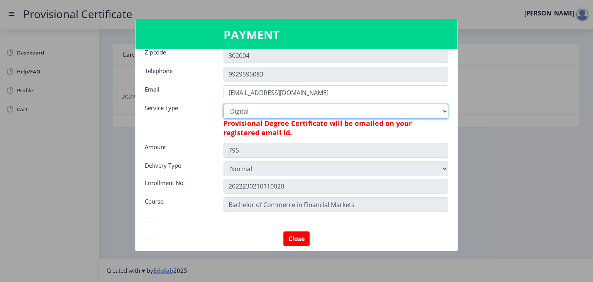
scroll to position [85, 0]
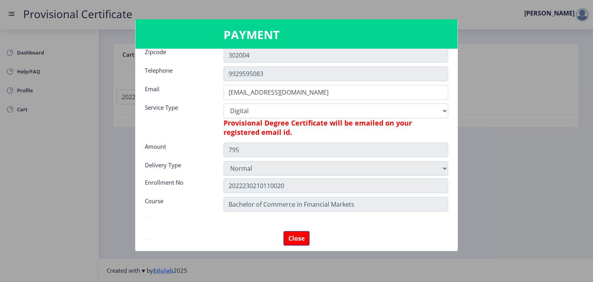
click at [329, 194] on nb-card-body "Name Dhrity Address A-1 Koolwal Bhawan Janta Colony Jaipur City Janta Colony S.…" at bounding box center [297, 150] width 322 height 202
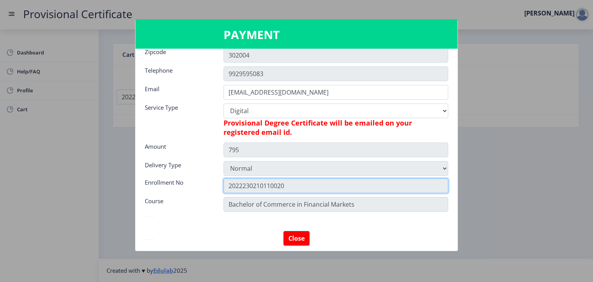
click at [338, 184] on input "2022230210110020" at bounding box center [336, 185] width 225 height 15
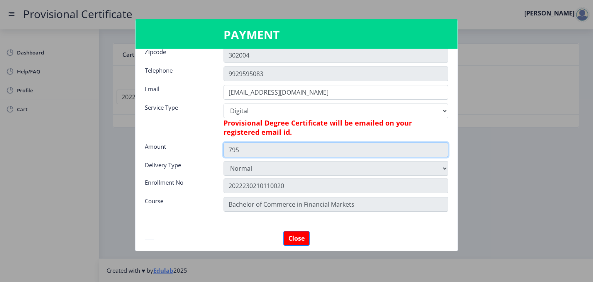
click at [328, 153] on input "795" at bounding box center [336, 149] width 225 height 15
click at [330, 146] on input "795" at bounding box center [336, 149] width 225 height 15
drag, startPoint x: 315, startPoint y: 152, endPoint x: 227, endPoint y: 150, distance: 87.7
click at [227, 150] on input "795" at bounding box center [336, 149] width 225 height 15
click at [227, 151] on input "795" at bounding box center [336, 149] width 225 height 15
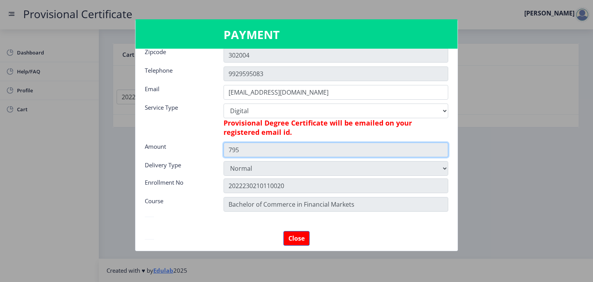
click at [241, 148] on input "795" at bounding box center [336, 149] width 225 height 15
drag, startPoint x: 241, startPoint y: 148, endPoint x: 236, endPoint y: 153, distance: 6.3
click at [236, 153] on input "795" at bounding box center [336, 149] width 225 height 15
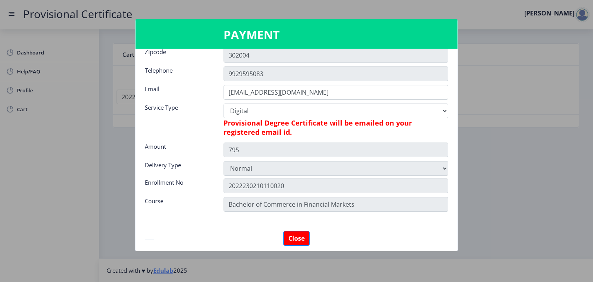
click at [255, 178] on nb-card-body "Name Dhrity Address A-1 Koolwal Bhawan Janta Colony Jaipur City Janta Colony S.…" at bounding box center [297, 150] width 322 height 202
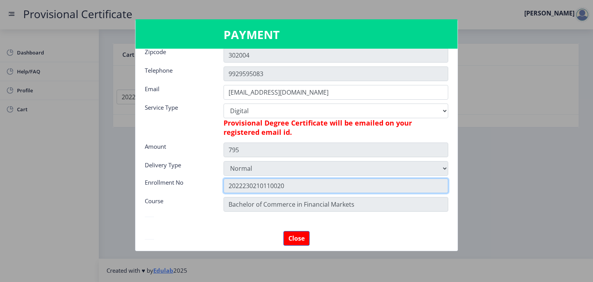
click at [291, 186] on input "2022230210110020" at bounding box center [336, 185] width 225 height 15
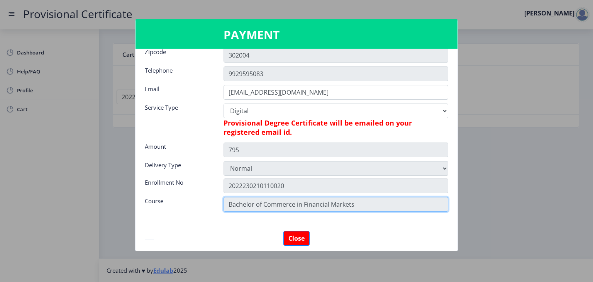
click at [365, 200] on input "Bachelor of Commerce in Financial Markets" at bounding box center [336, 204] width 225 height 15
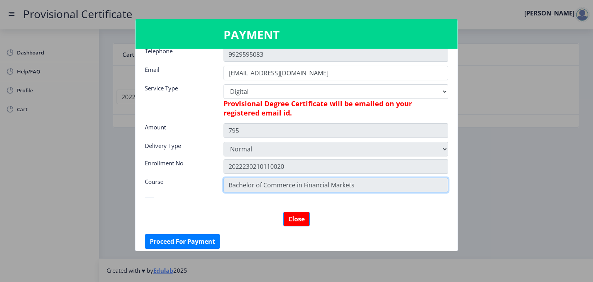
scroll to position [108, 0]
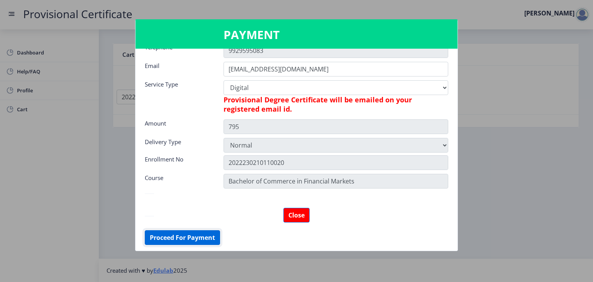
click at [214, 237] on button "Proceed For Payment" at bounding box center [182, 237] width 75 height 15
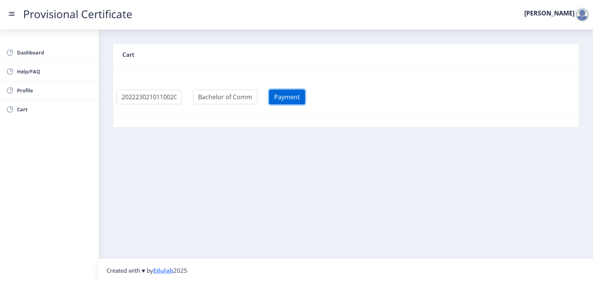
click at [290, 96] on button "Payment" at bounding box center [287, 97] width 36 height 15
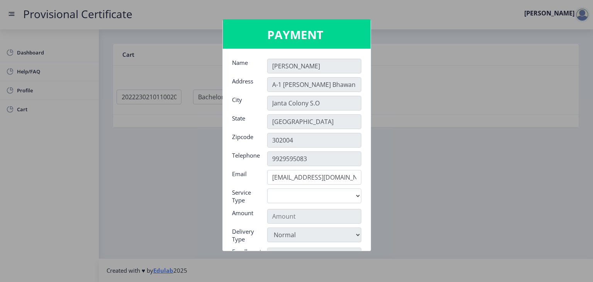
click at [290, 203] on div "Digital" at bounding box center [314, 197] width 106 height 18
click at [292, 202] on select "Digital" at bounding box center [314, 195] width 94 height 15
select select "old"
click at [267, 188] on select "Digital" at bounding box center [314, 195] width 94 height 15
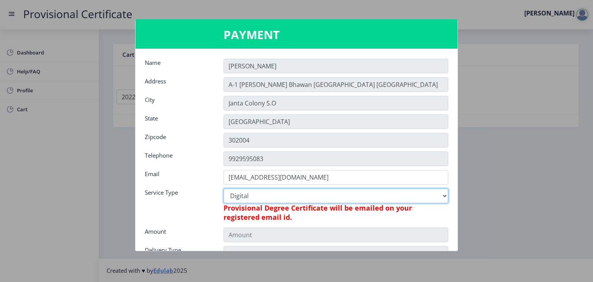
type input "795"
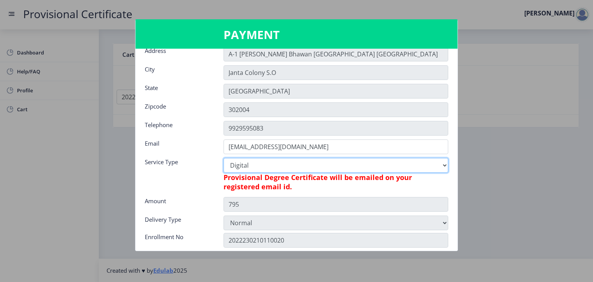
scroll to position [31, 0]
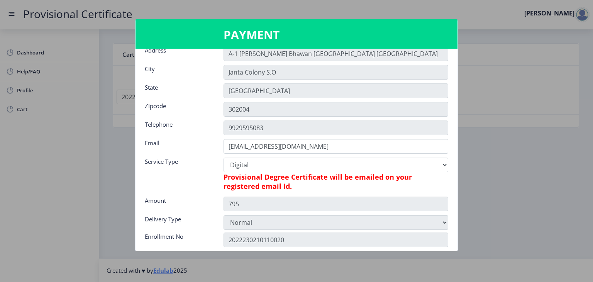
click at [447, 223] on div "Normal" at bounding box center [336, 222] width 236 height 15
click at [439, 199] on nb-card-body "Name Dhrity Address A-1 Koolwal Bhawan Janta Colony Jaipur City Janta Colony S.…" at bounding box center [297, 150] width 322 height 202
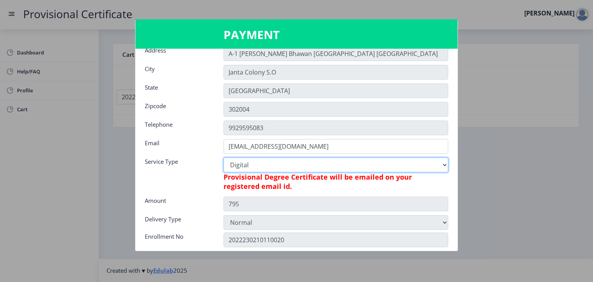
click at [443, 169] on select "Digital" at bounding box center [336, 165] width 225 height 15
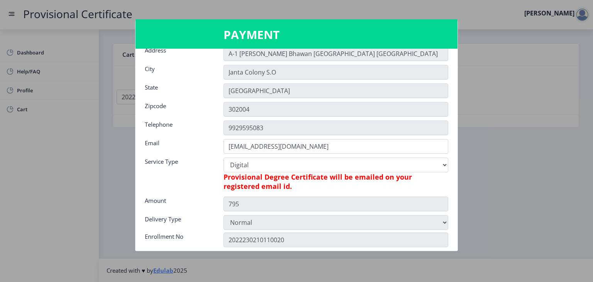
drag, startPoint x: 449, startPoint y: 183, endPoint x: 432, endPoint y: 215, distance: 35.8
click at [448, 186] on div "Digital Provisional Degree Certificate will be emailed on your registered email…" at bounding box center [336, 176] width 236 height 36
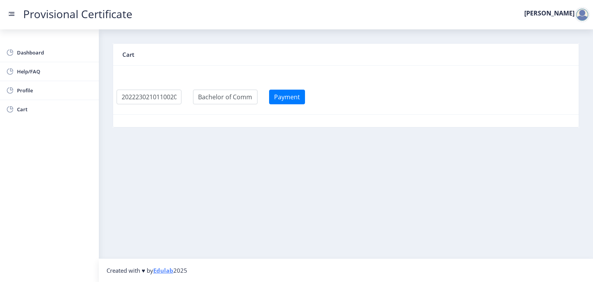
click at [278, 81] on nb-card-body "Payment" at bounding box center [346, 90] width 466 height 49
click at [287, 97] on button "Payment" at bounding box center [287, 97] width 36 height 15
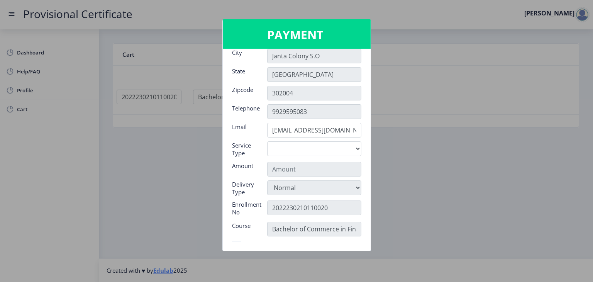
scroll to position [48, 0]
click at [354, 171] on input "text" at bounding box center [314, 168] width 94 height 15
click at [353, 147] on select "Digital" at bounding box center [314, 148] width 94 height 15
select select "old"
click at [267, 141] on select "Digital" at bounding box center [314, 148] width 94 height 15
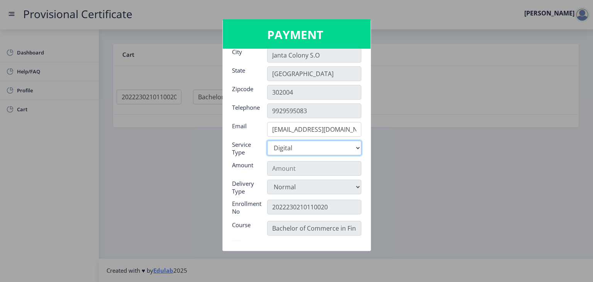
type input "795"
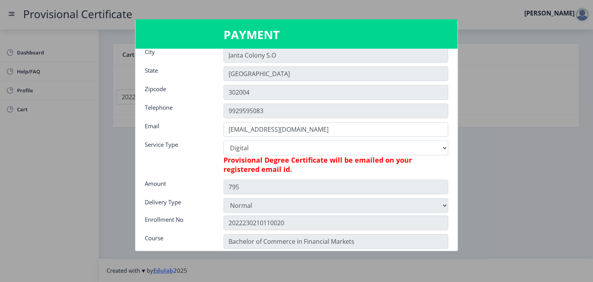
click at [321, 214] on nb-card-body "Name Dhrity Address A-1 Koolwal Bhawan Janta Colony Jaipur City Janta Colony S.…" at bounding box center [297, 150] width 322 height 202
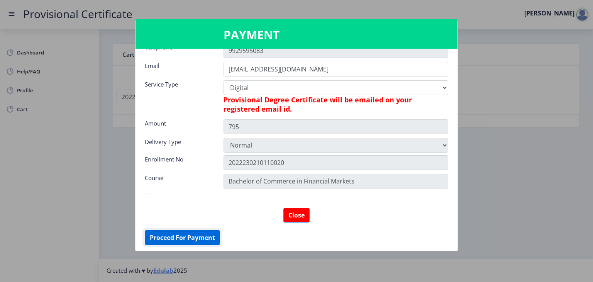
click at [159, 237] on button "Proceed For Payment" at bounding box center [182, 237] width 75 height 15
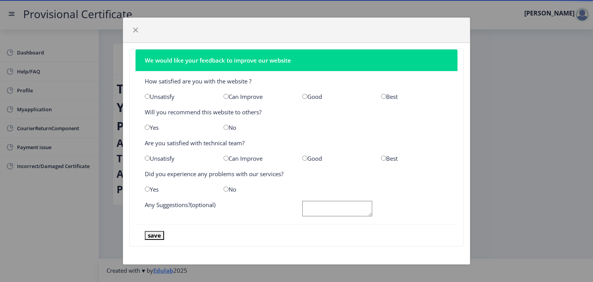
click at [315, 97] on div "Good" at bounding box center [336, 97] width 79 height 8
click at [305, 97] on input "radio" at bounding box center [304, 96] width 5 height 5
radio input "true"
click at [147, 129] on input "radio" at bounding box center [147, 127] width 5 height 5
radio input "true"
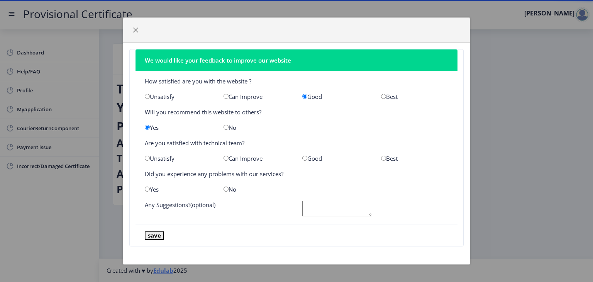
click at [311, 159] on div "Good" at bounding box center [336, 158] width 79 height 8
click at [304, 158] on input "radio" at bounding box center [304, 158] width 5 height 5
radio input "true"
click at [224, 190] on input "radio" at bounding box center [226, 189] width 5 height 5
radio input "true"
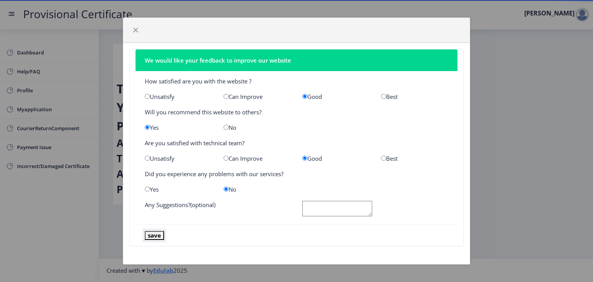
click at [150, 238] on button "save" at bounding box center [154, 235] width 19 height 9
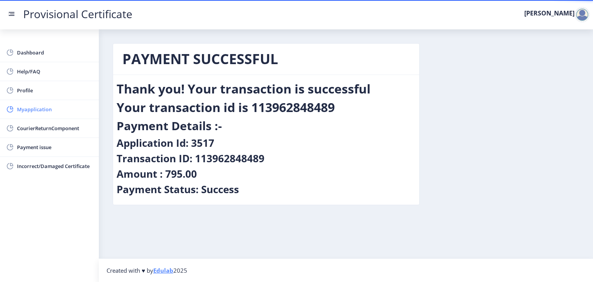
click at [17, 112] on link "Myapplication" at bounding box center [49, 109] width 99 height 19
